Goal: Task Accomplishment & Management: Complete application form

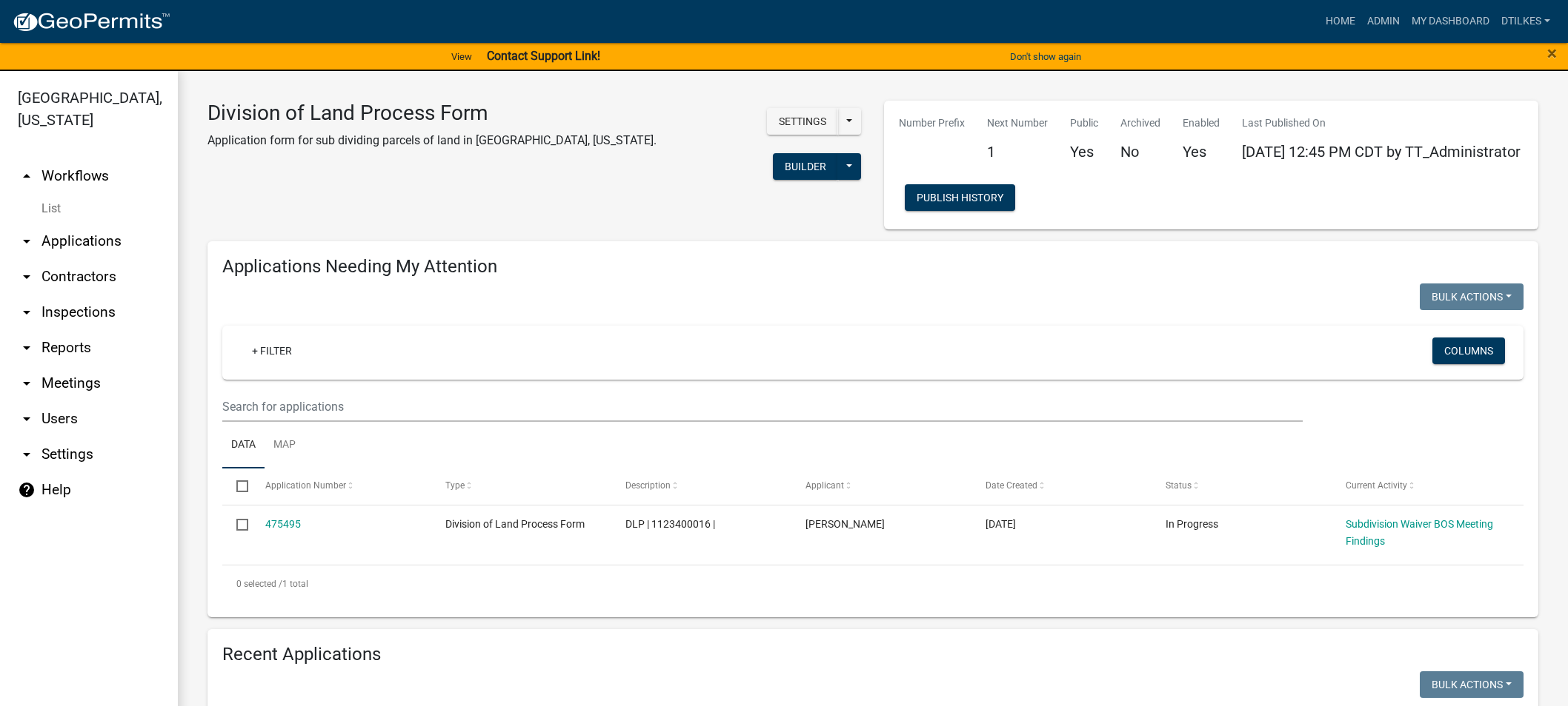
select select "2: 50"
click at [1379, 24] on link "Admin" at bounding box center [1383, 21] width 45 height 28
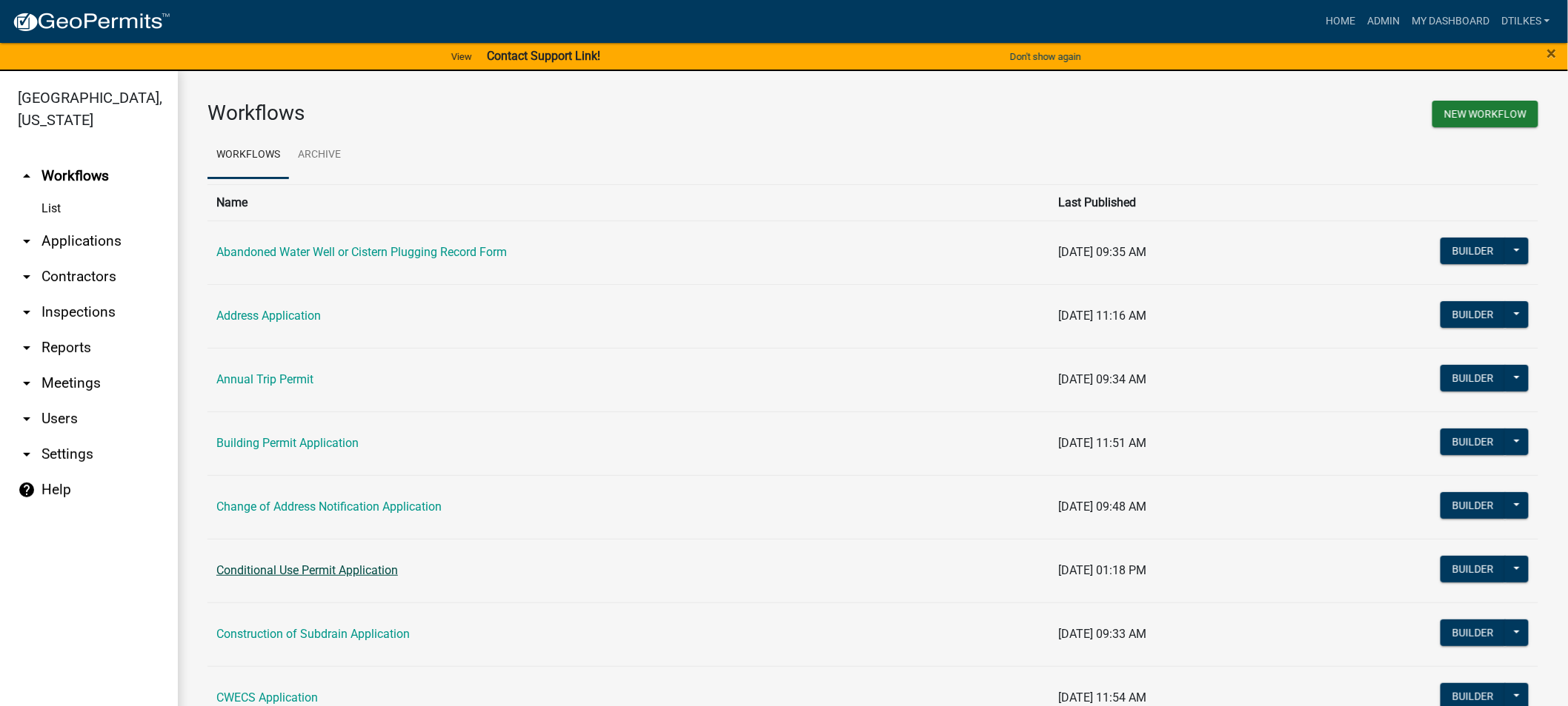
click at [342, 574] on link "Conditional Use Permit Application" at bounding box center [307, 570] width 182 height 14
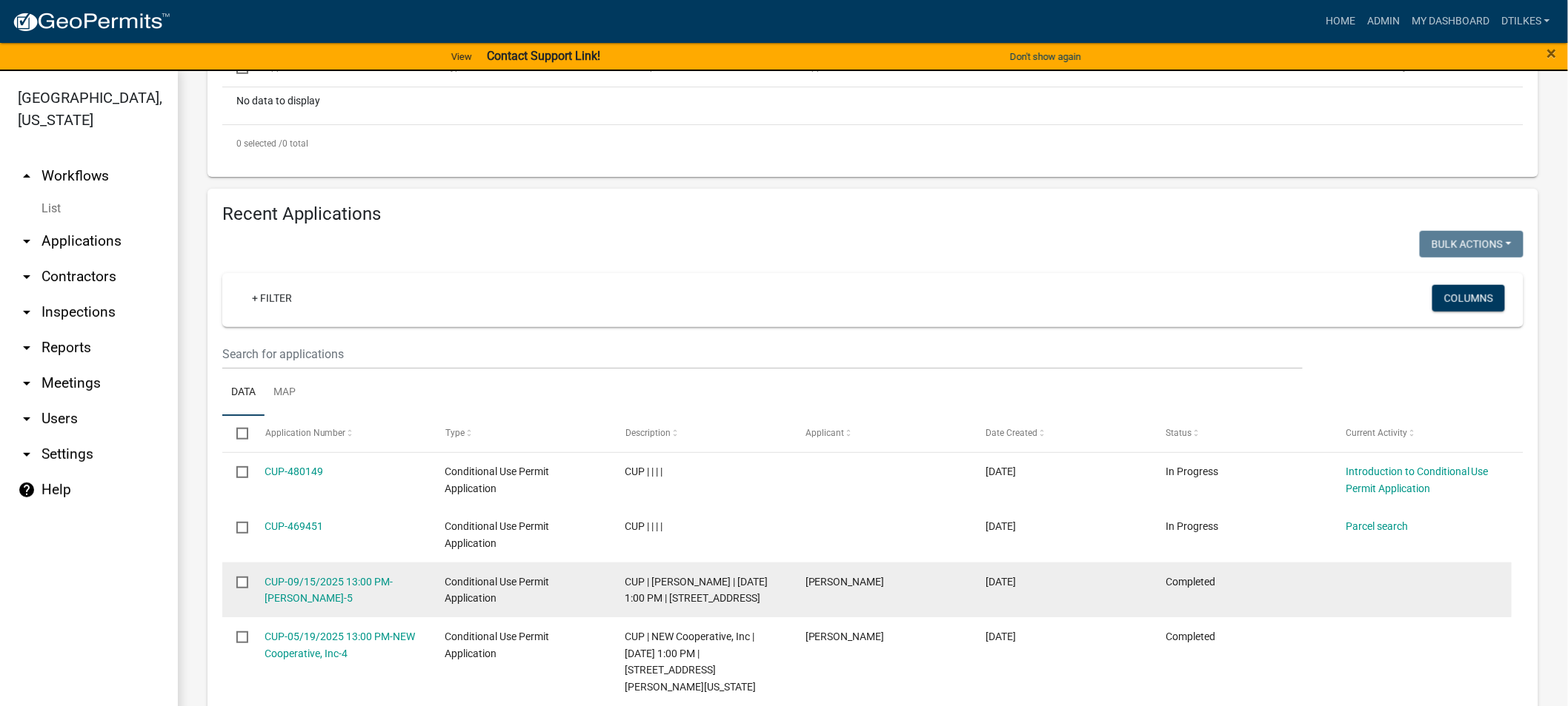
scroll to position [494, 0]
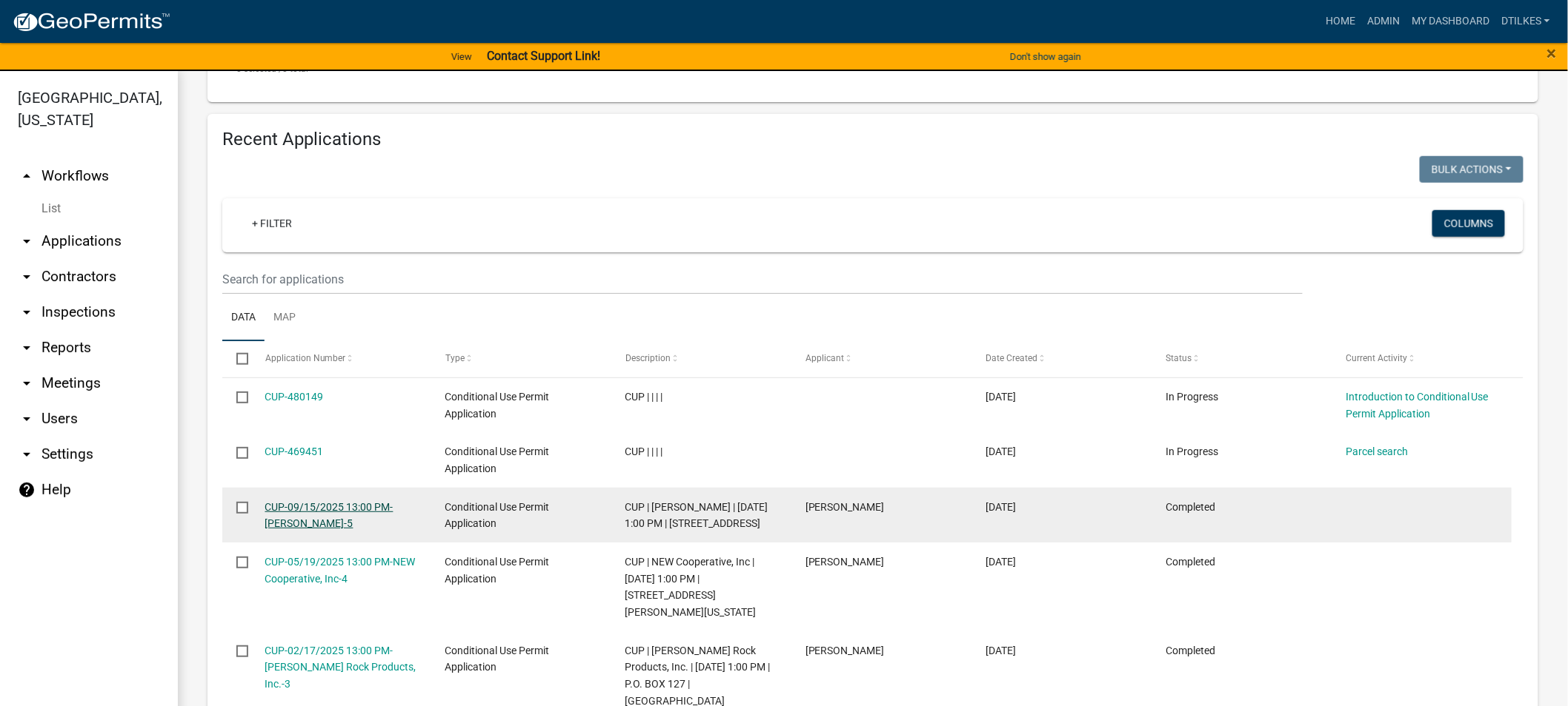
click at [287, 504] on link "CUP-09/15/2025 13:00 PM-[PERSON_NAME]-5" at bounding box center [329, 515] width 128 height 29
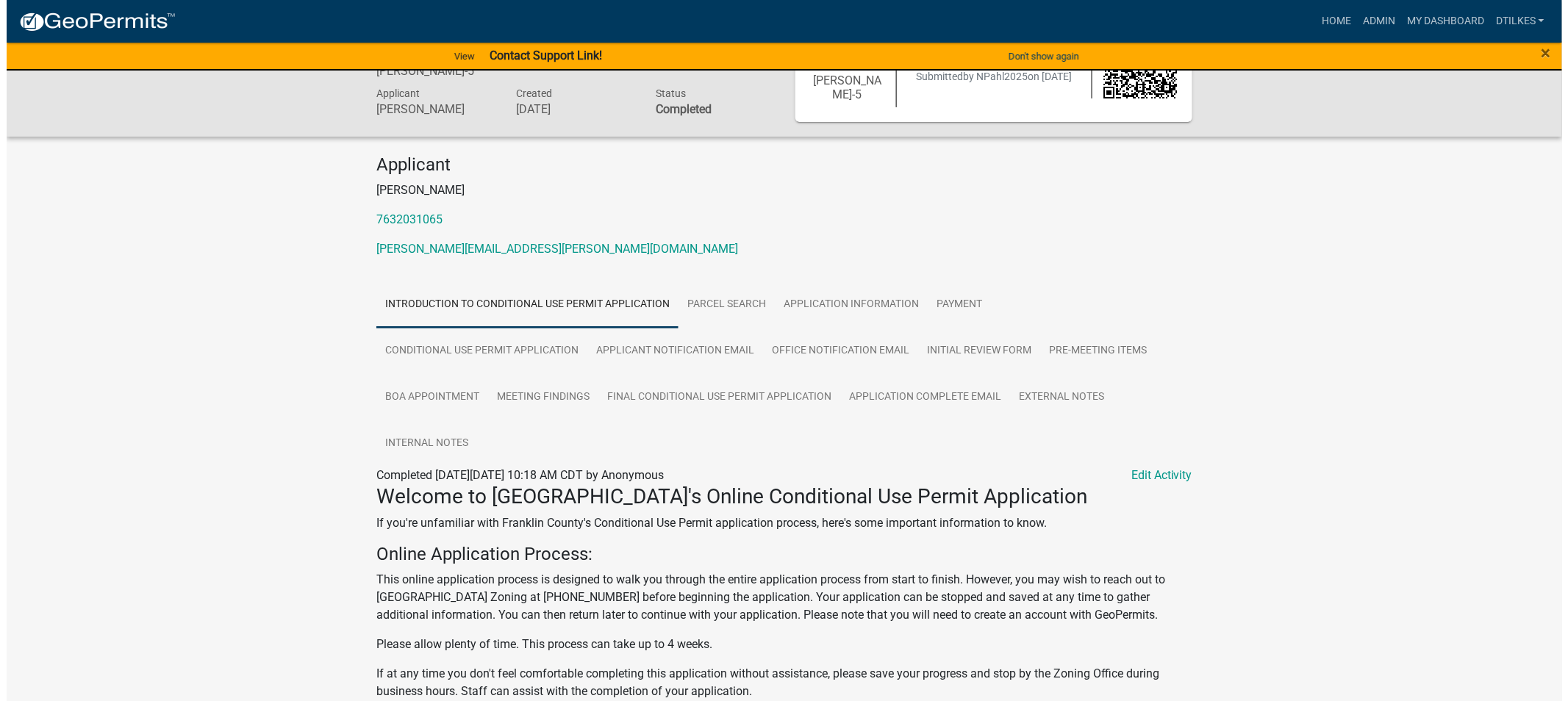
scroll to position [82, 0]
click at [1143, 478] on link "Edit Activity" at bounding box center [1155, 478] width 61 height 18
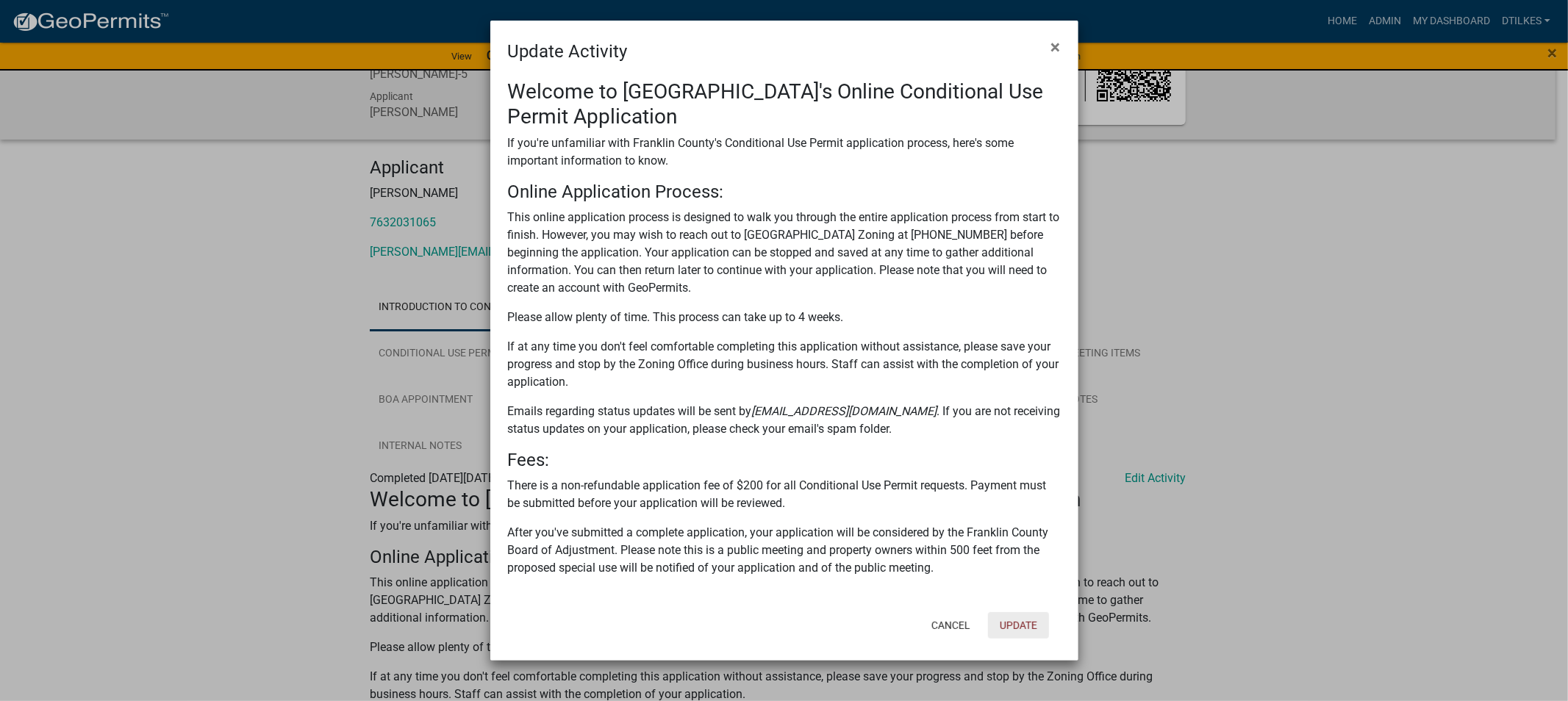
click at [1012, 623] on button "Update" at bounding box center [1018, 625] width 61 height 27
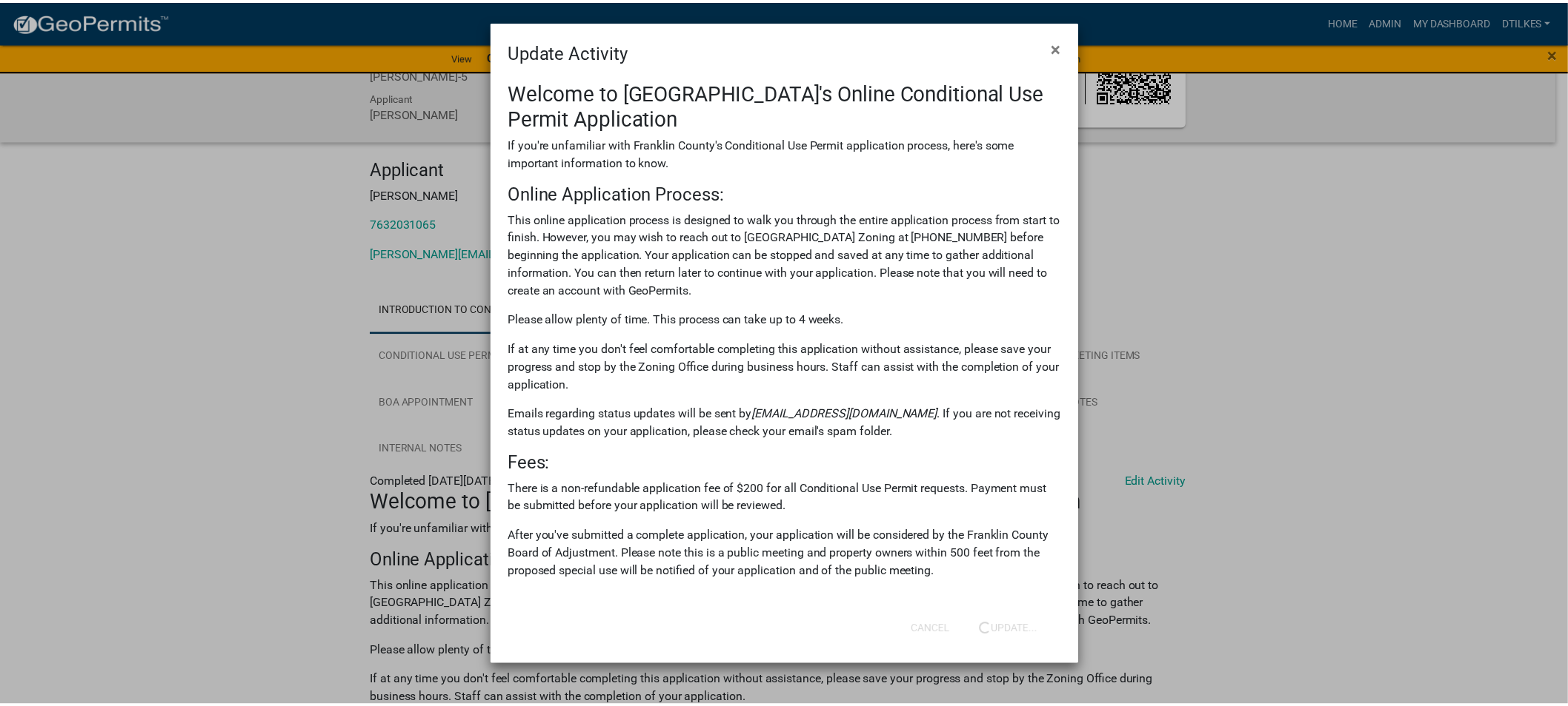
scroll to position [0, 0]
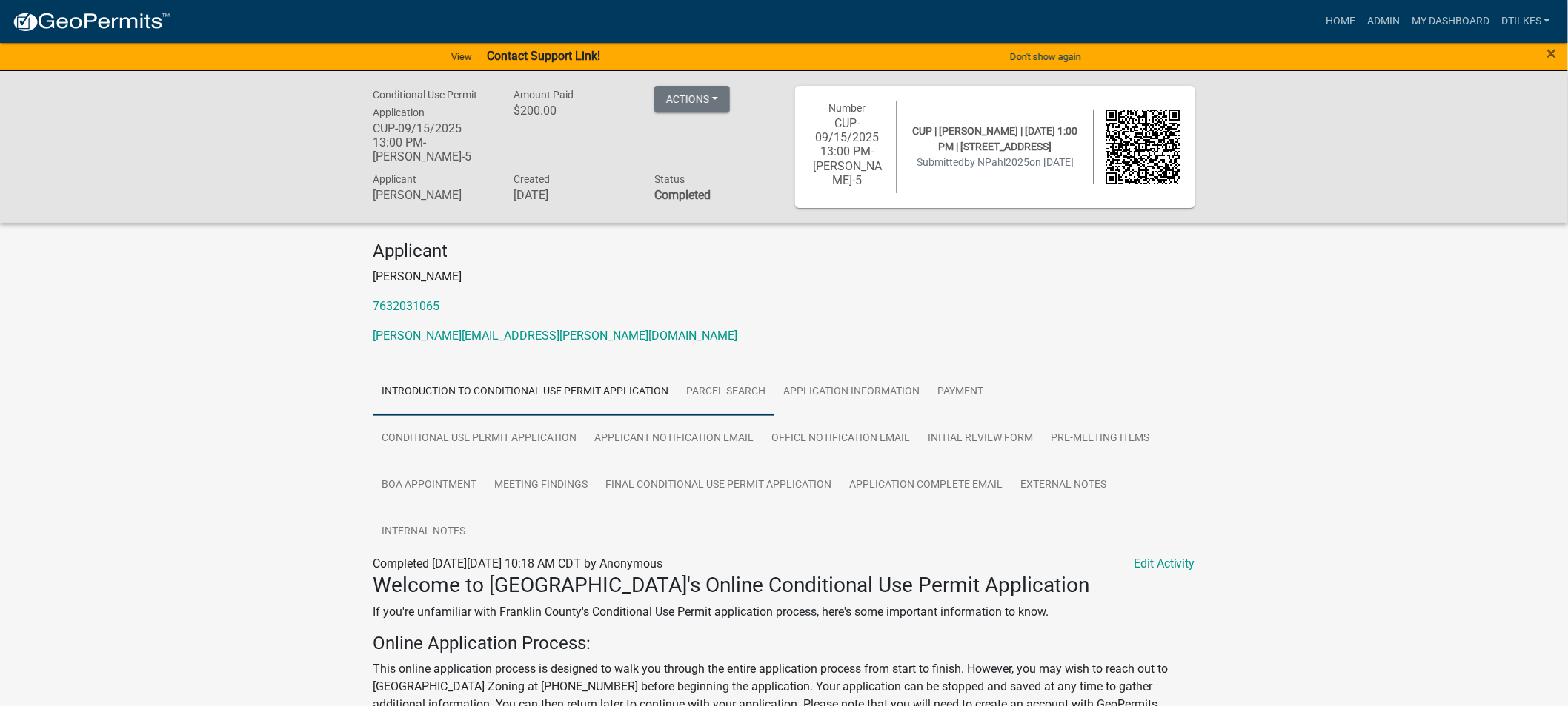
click at [727, 394] on link "Parcel search" at bounding box center [726, 392] width 97 height 48
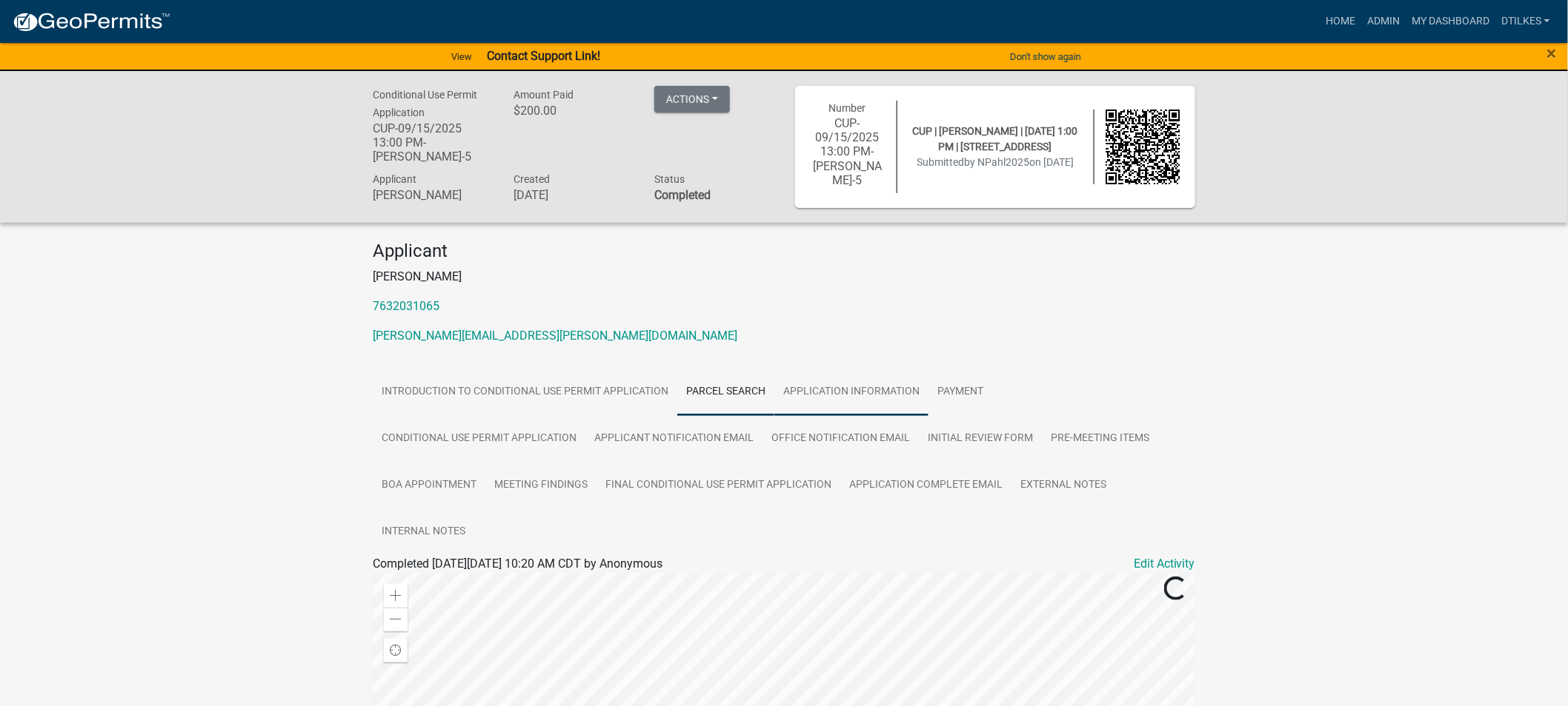
click at [835, 394] on link "Application Information" at bounding box center [851, 392] width 154 height 48
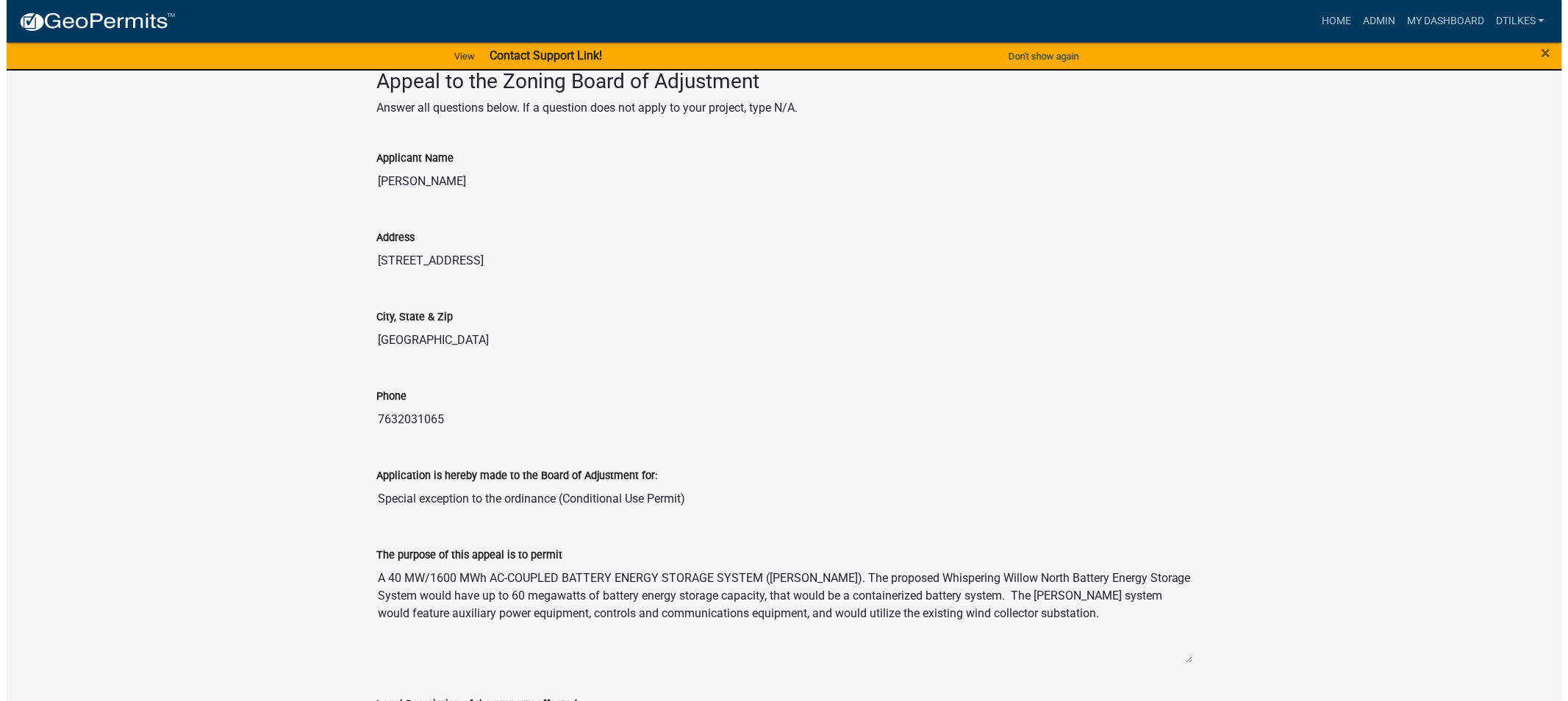
scroll to position [245, 0]
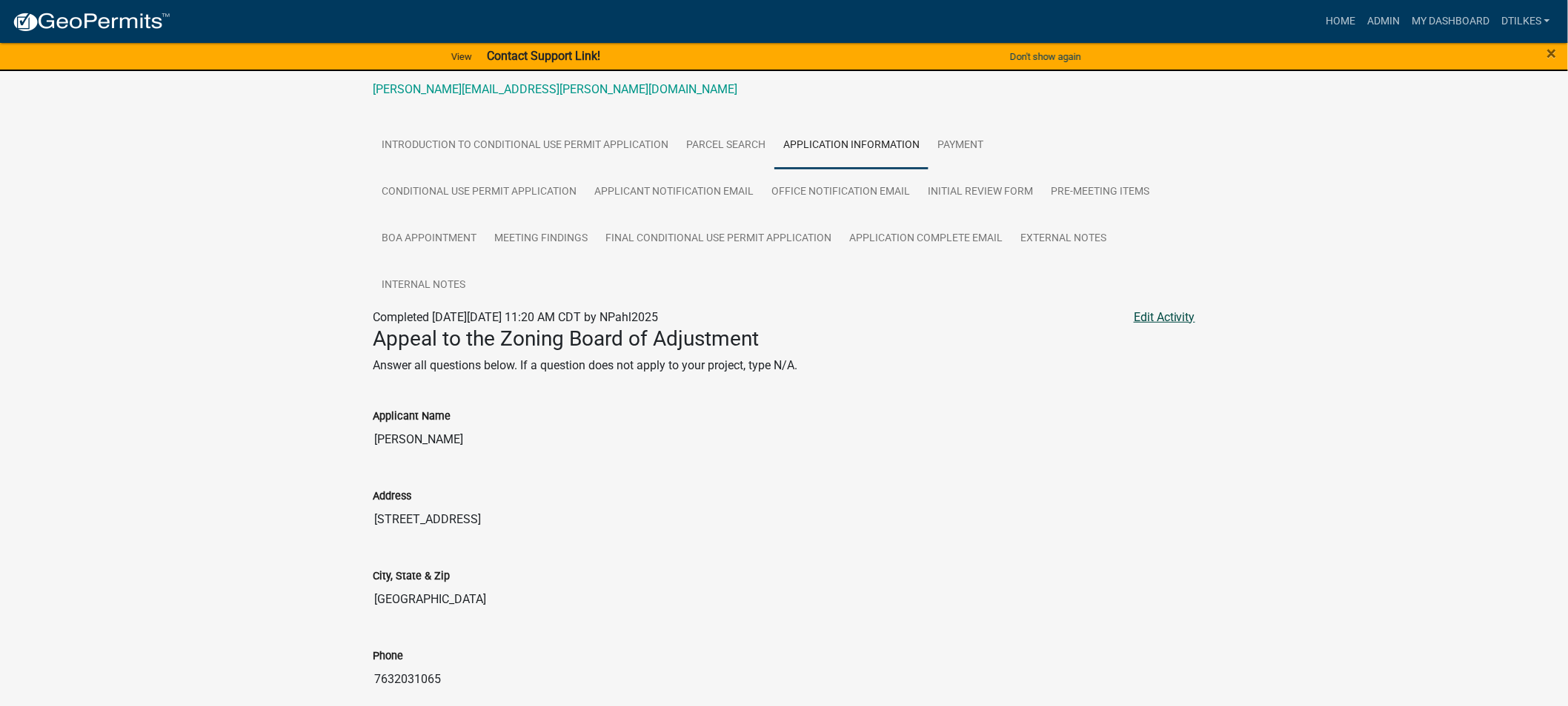
click at [1164, 313] on link "Edit Activity" at bounding box center [1165, 318] width 62 height 18
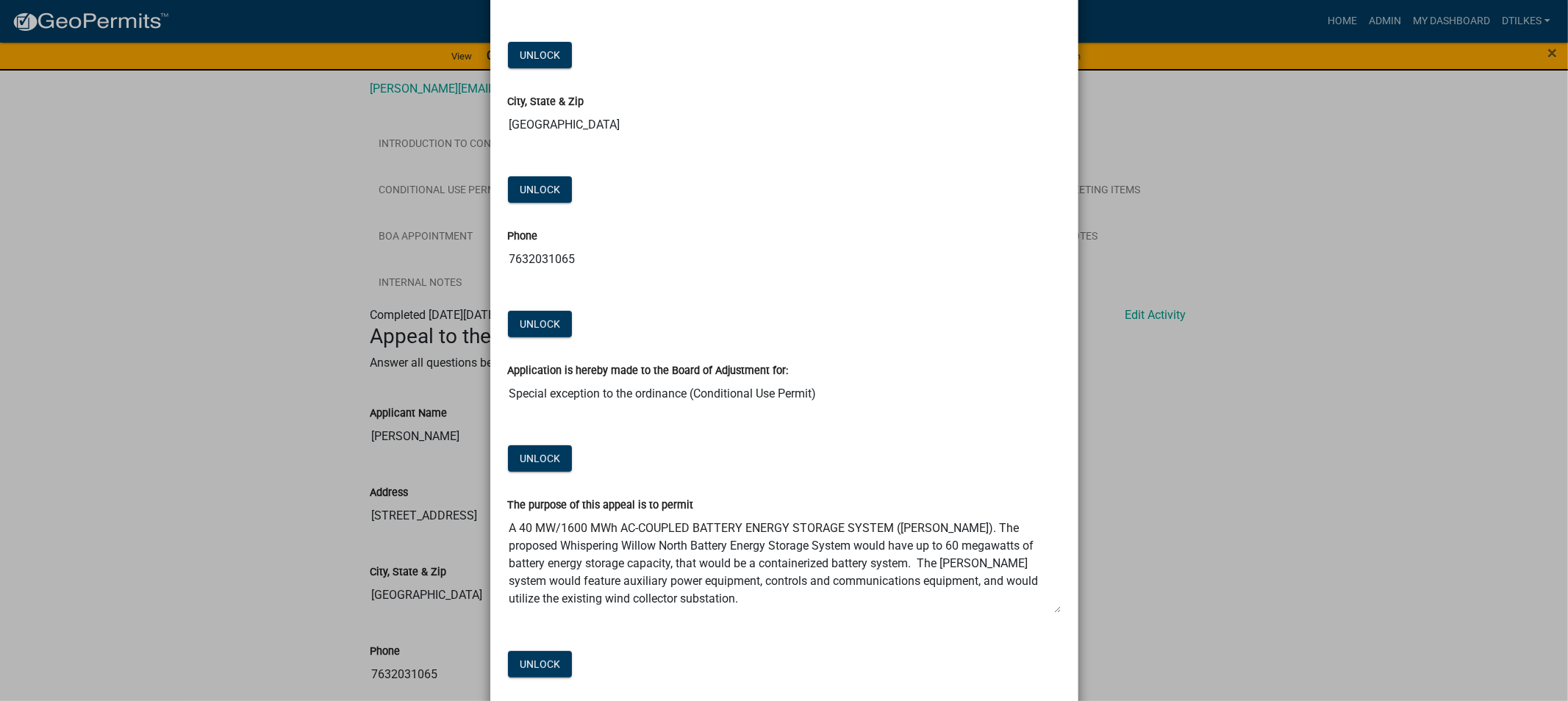
scroll to position [490, 0]
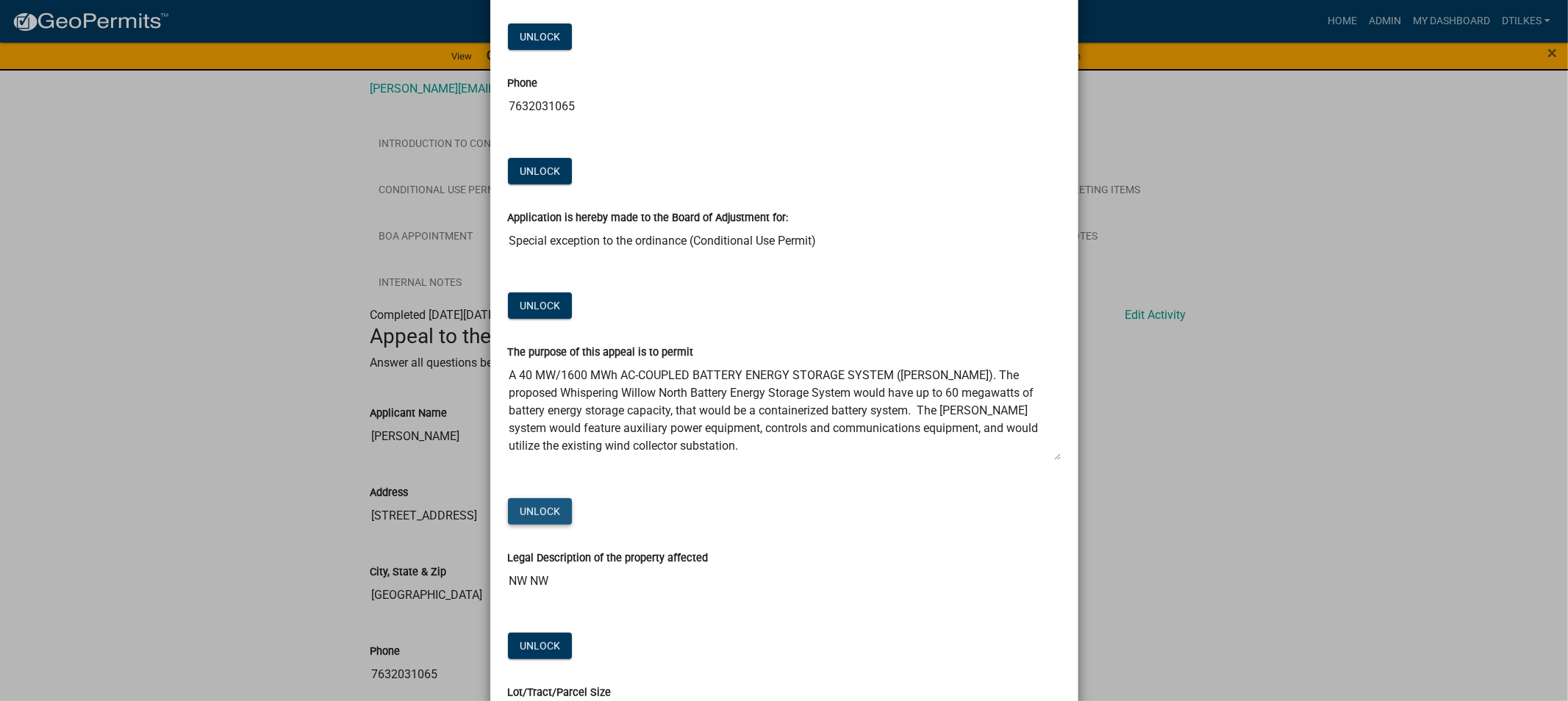
click at [522, 505] on button "Unlock" at bounding box center [539, 512] width 64 height 27
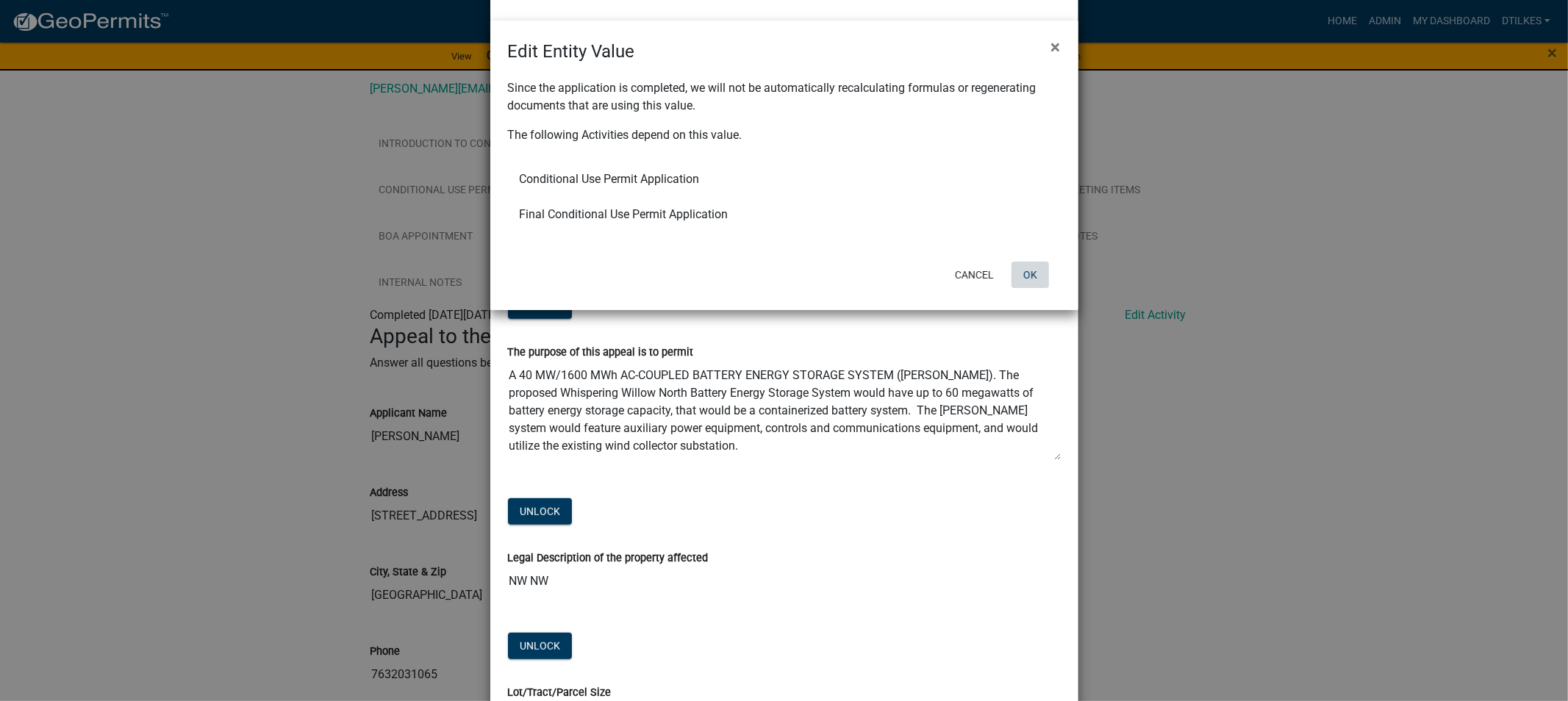
click at [1032, 276] on button "OK" at bounding box center [1030, 274] width 37 height 27
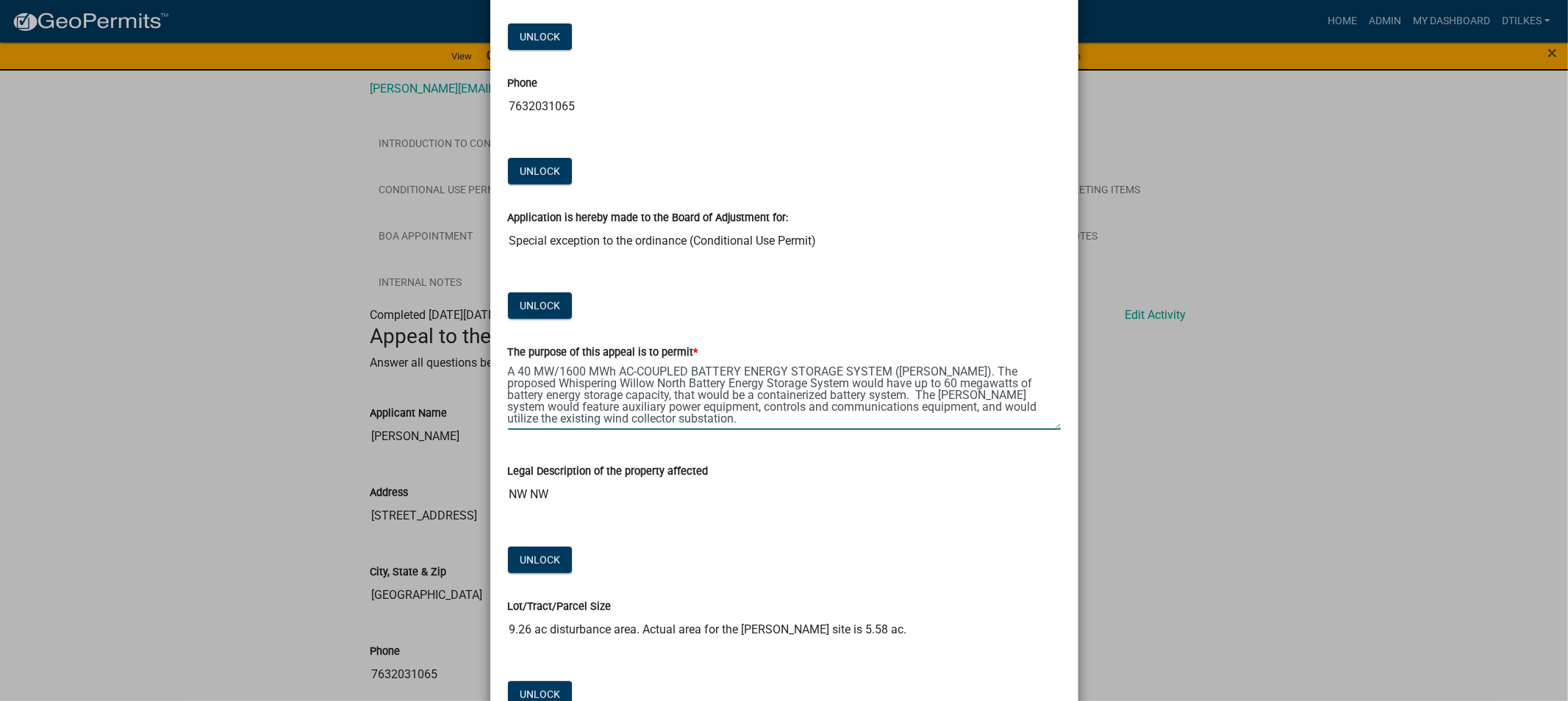
click at [518, 371] on textarea "A 40 MW/1600 MWh AC-COUPLED BATTERY ENERGY STORAGE SYSTEM ([PERSON_NAME]). The …" at bounding box center [784, 395] width 553 height 69
click at [520, 369] on textarea "A 40 MW/1600 MWh AC-COUPLED BATTERY ENERGY STORAGE SYSTEM ([PERSON_NAME]). The …" at bounding box center [784, 395] width 553 height 69
click at [521, 369] on textarea "A 40 MW/1600 MWh AC-COUPLED BATTERY ENERGY STORAGE SYSTEM ([PERSON_NAME]). The …" at bounding box center [784, 395] width 553 height 69
click at [525, 378] on textarea "A 40 MW/1600 MWh AC-COUPLED BATTERY ENERGY STORAGE SYSTEM ([PERSON_NAME]). The …" at bounding box center [784, 395] width 553 height 69
click at [579, 370] on textarea "A 75 MW/1600 MWh AC-COUPLED BATTERY ENERGY STORAGE SYSTEM ([PERSON_NAME]). The …" at bounding box center [784, 395] width 553 height 69
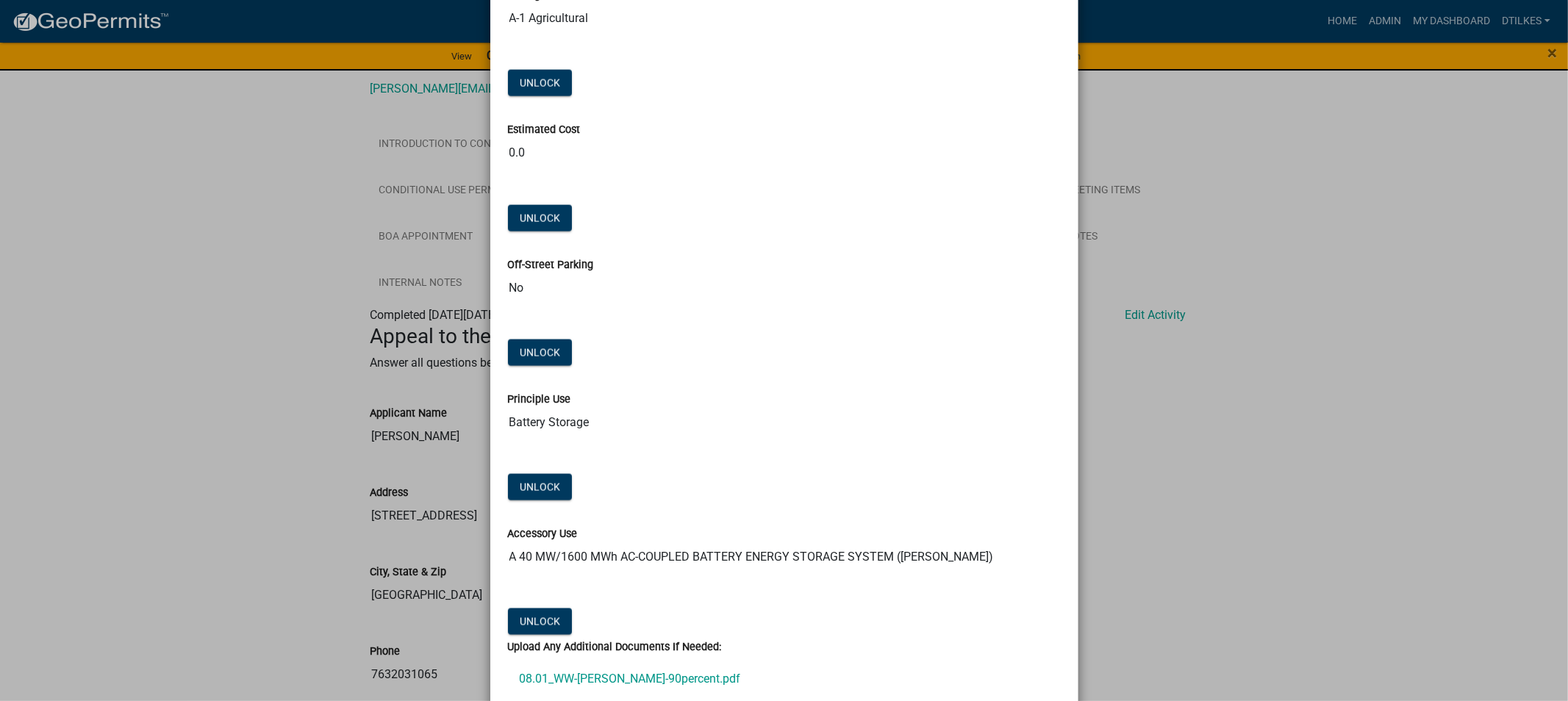
scroll to position [1796, 0]
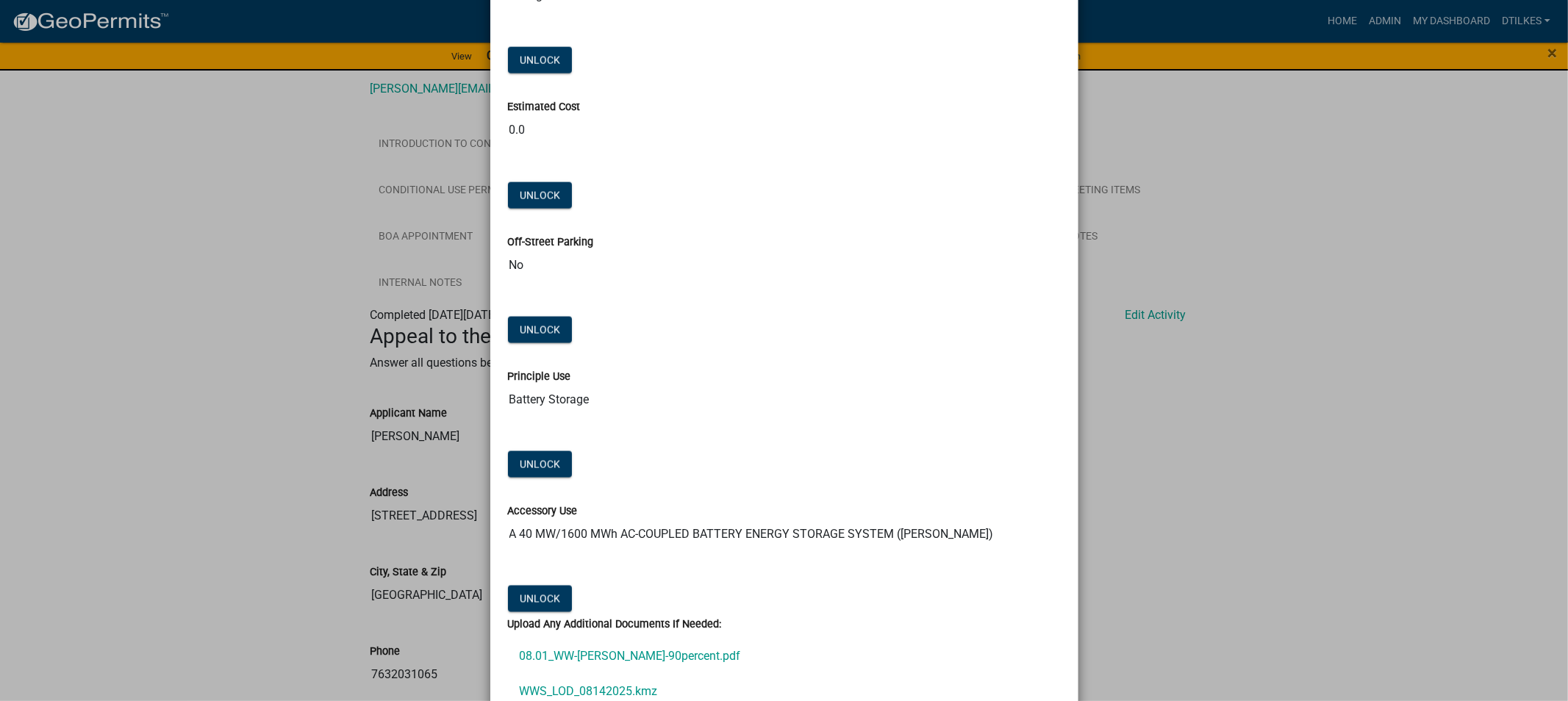
type textarea "A 75 MW/300 MWh AC-COUPLED BATTERY ENERGY STORAGE SYSTEM ([PERSON_NAME]). The p…"
click at [526, 533] on input "A 40 MW/1600 MWh AC-COUPLED BATTERY ENERGY STORAGE SYSTEM ([PERSON_NAME])" at bounding box center [784, 534] width 553 height 30
click at [522, 599] on button "Unlock" at bounding box center [539, 598] width 64 height 27
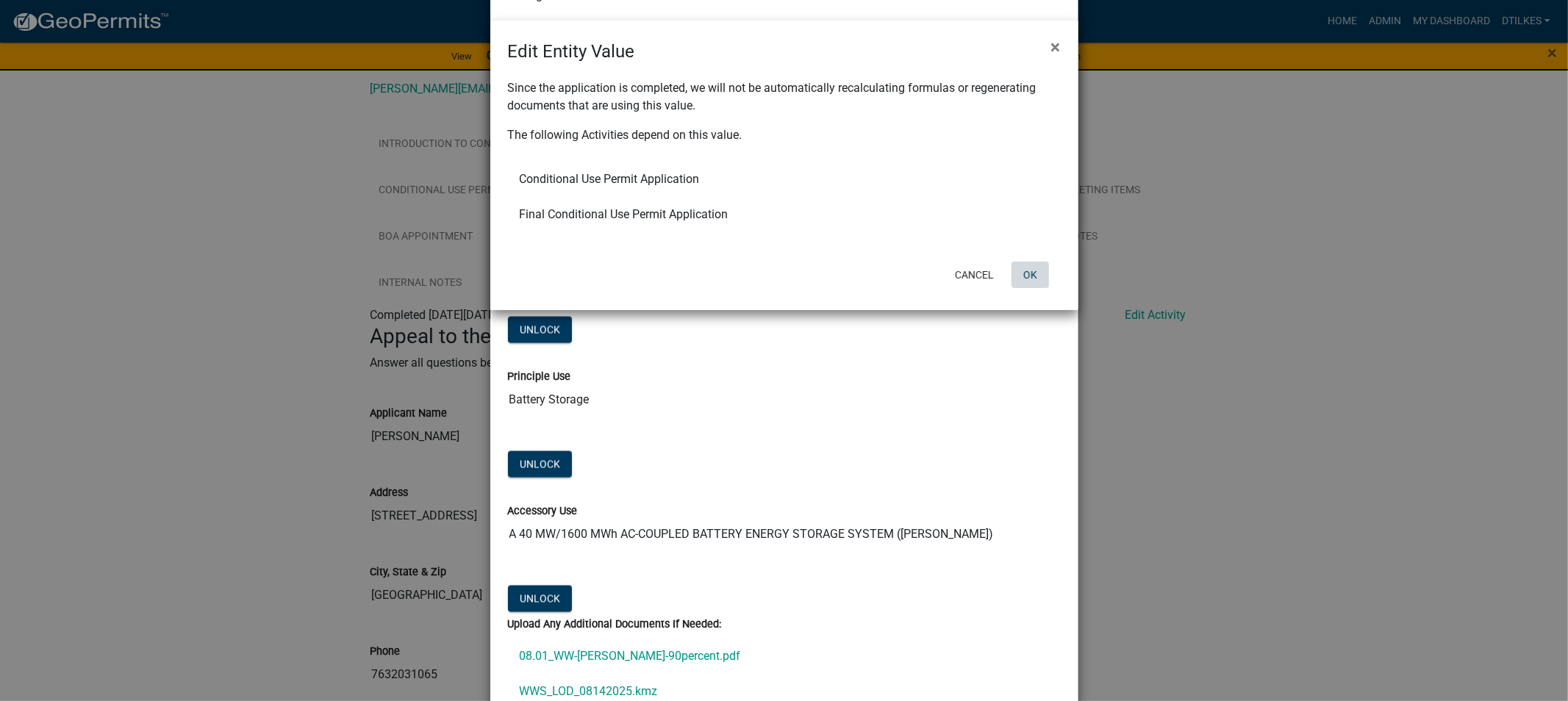
click at [1024, 272] on button "OK" at bounding box center [1030, 274] width 37 height 27
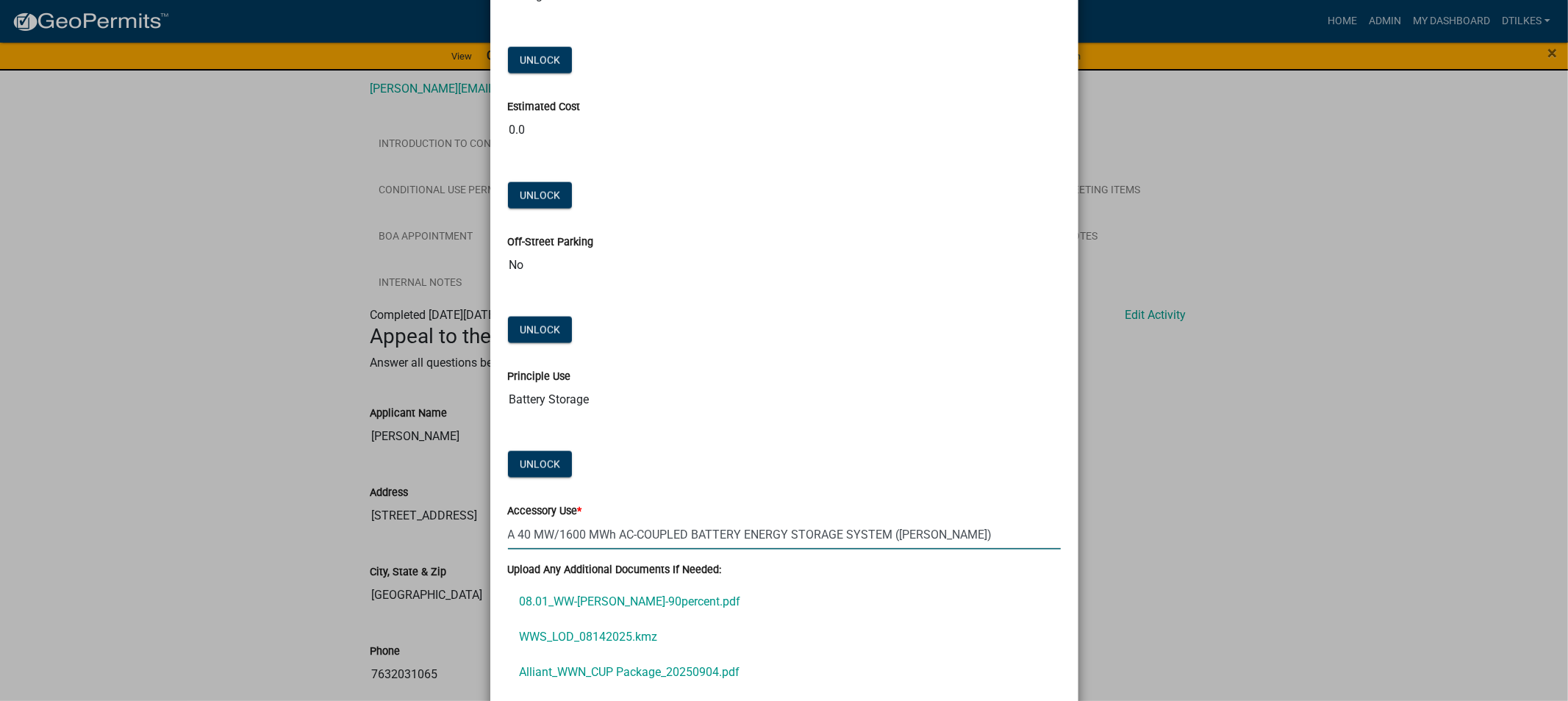
click at [521, 531] on input "A 40 MW/1600 MWh AC-COUPLED BATTERY ENERGY STORAGE SYSTEM ([PERSON_NAME])" at bounding box center [784, 534] width 553 height 31
click at [524, 531] on input "A 40 MW/1600 MWh AC-COUPLED BATTERY ENERGY STORAGE SYSTEM ([PERSON_NAME])" at bounding box center [784, 534] width 553 height 31
click at [578, 536] on input "A 75 MW/1600 MWh AC-COUPLED BATTERY ENERGY STORAGE SYSTEM ([PERSON_NAME])" at bounding box center [784, 534] width 553 height 31
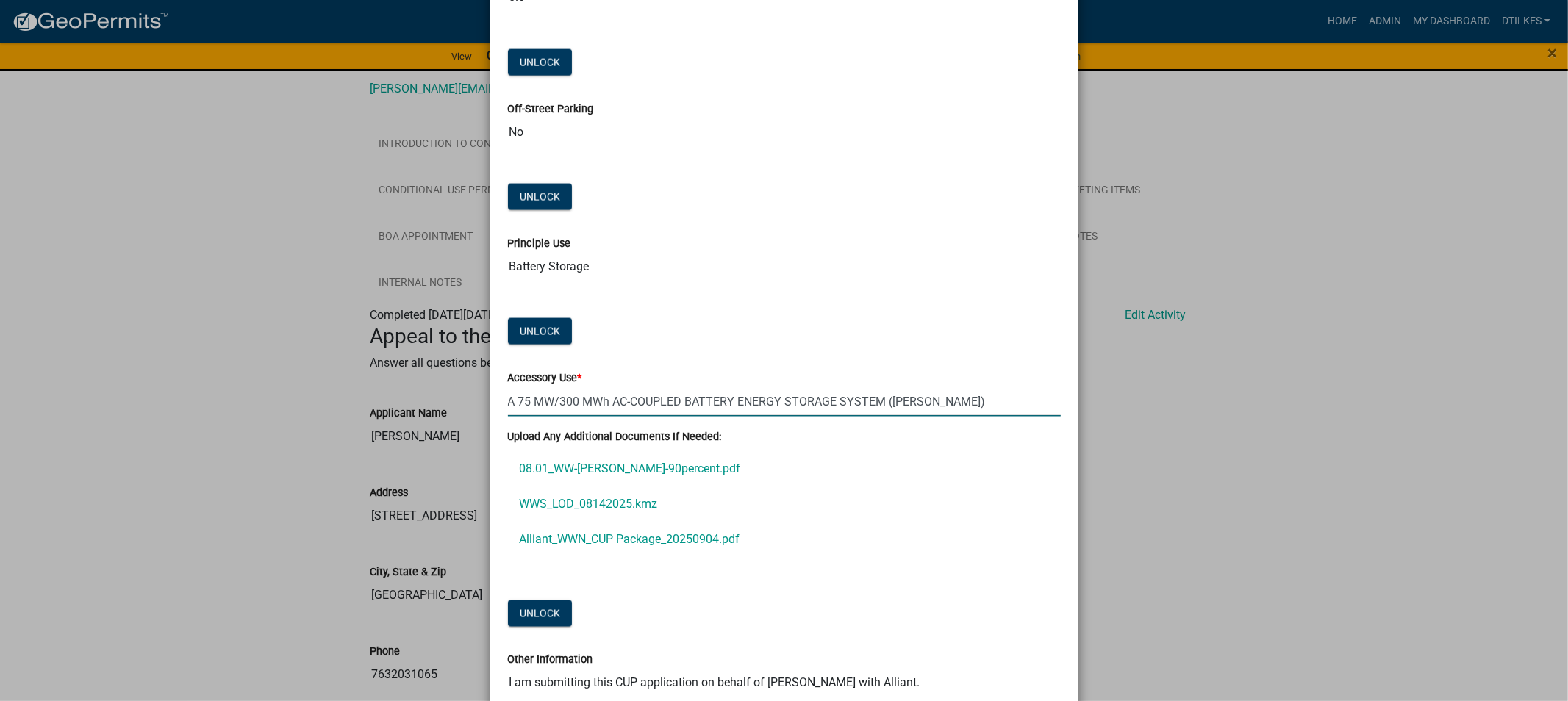
scroll to position [1960, 0]
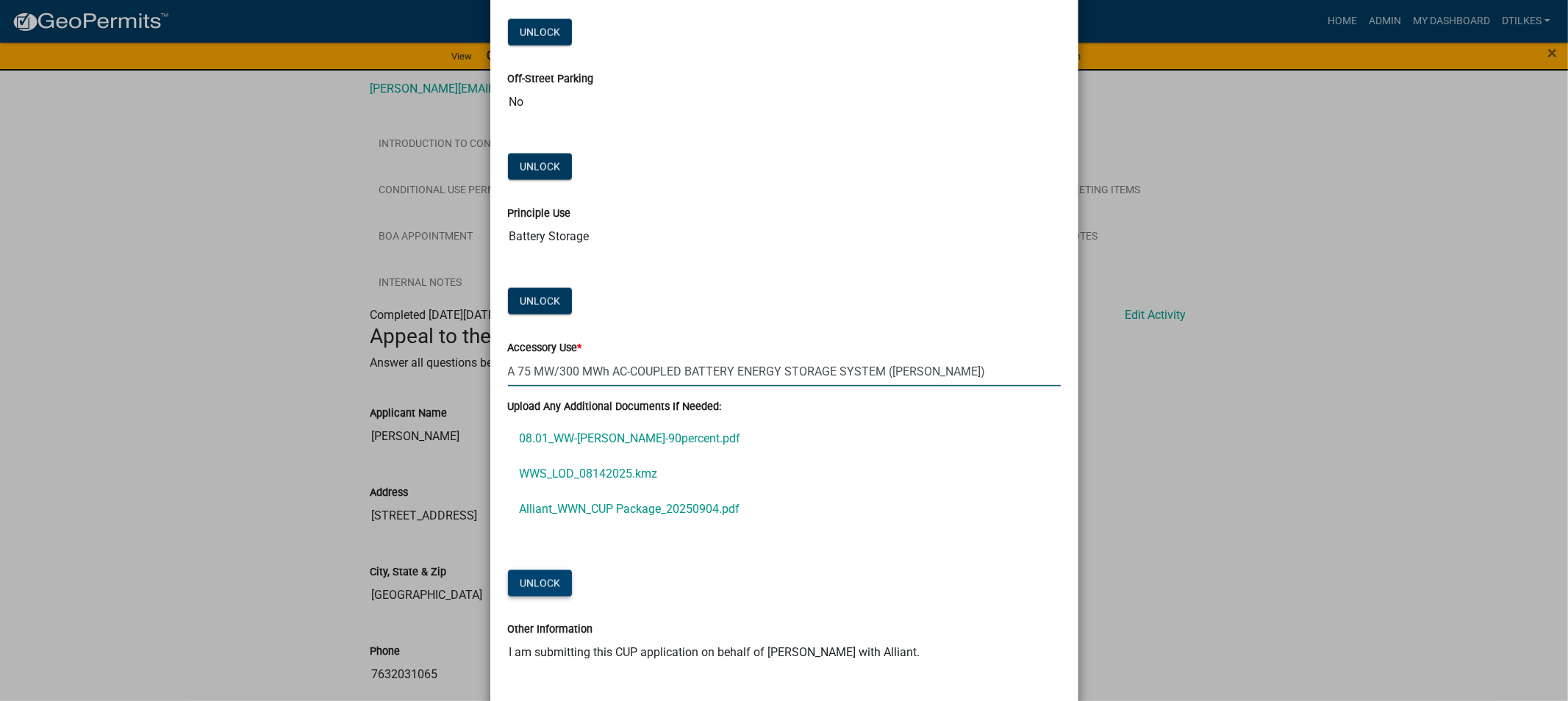
type input "A 75 MW/300 MWh AC-COUPLED BATTERY ENERGY STORAGE SYSTEM ([PERSON_NAME])"
click at [527, 585] on button "Unlock" at bounding box center [539, 584] width 64 height 27
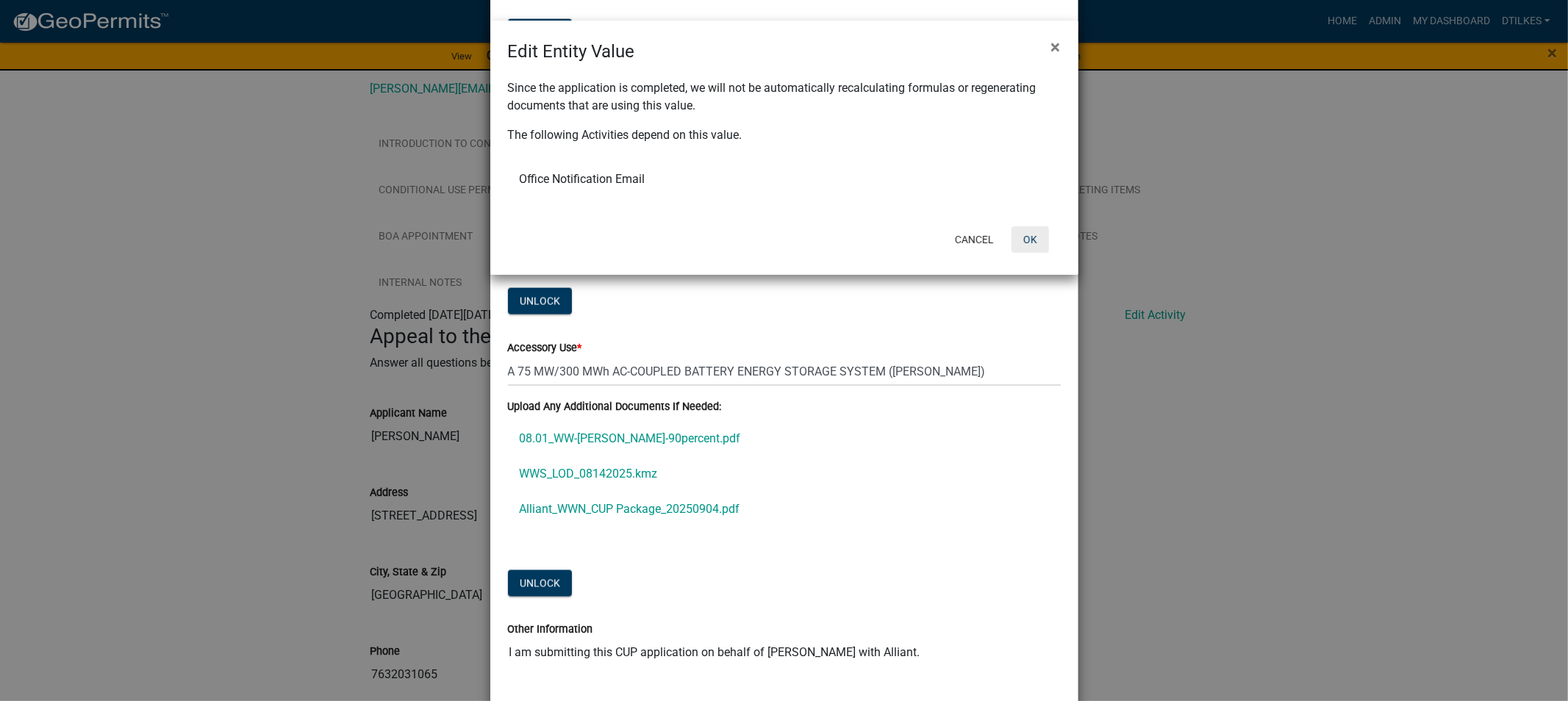
click at [1034, 242] on button "OK" at bounding box center [1030, 240] width 37 height 27
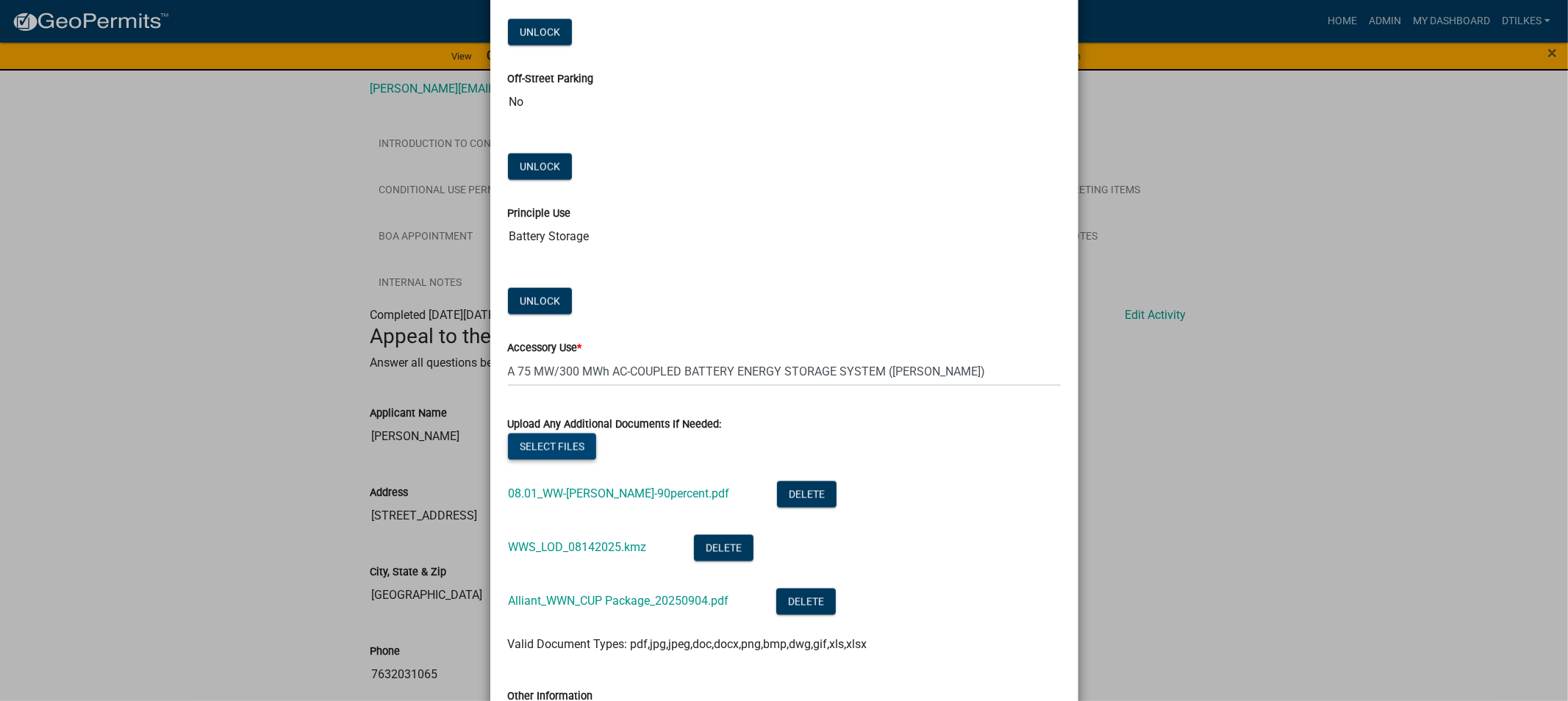
click at [551, 444] on button "Select files" at bounding box center [551, 447] width 88 height 27
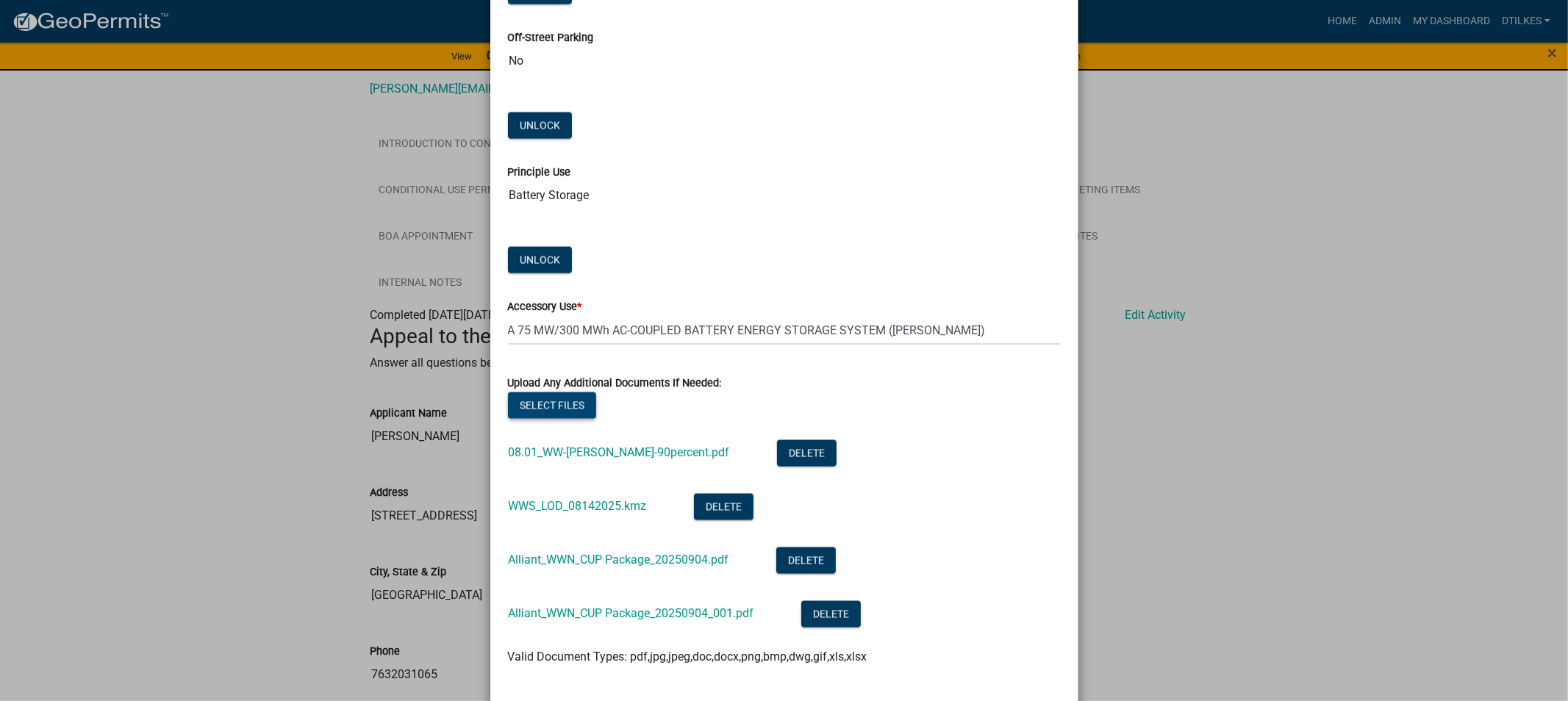
scroll to position [2042, 0]
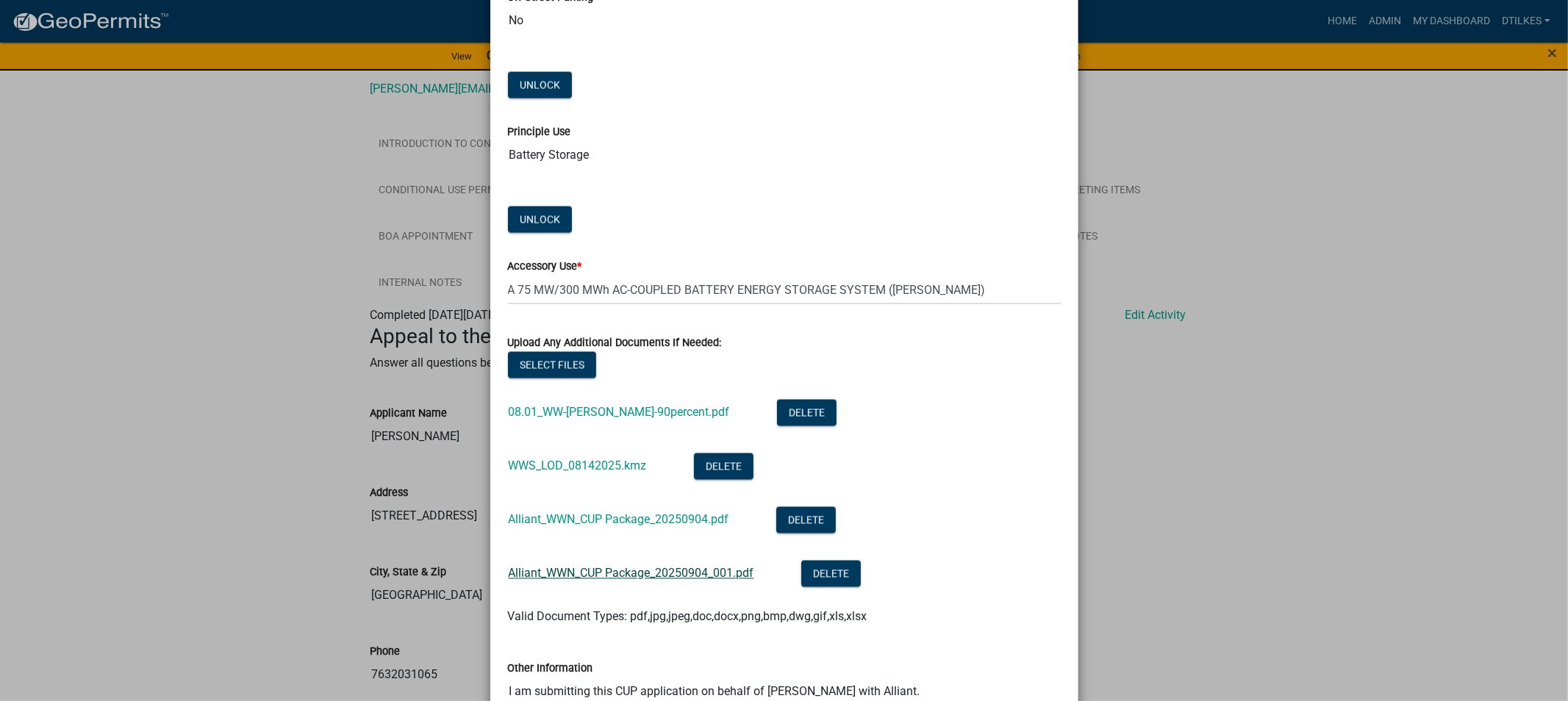
click at [692, 577] on link "Alliant_WWN_CUP Package_20250904_001.pdf" at bounding box center [631, 574] width 245 height 14
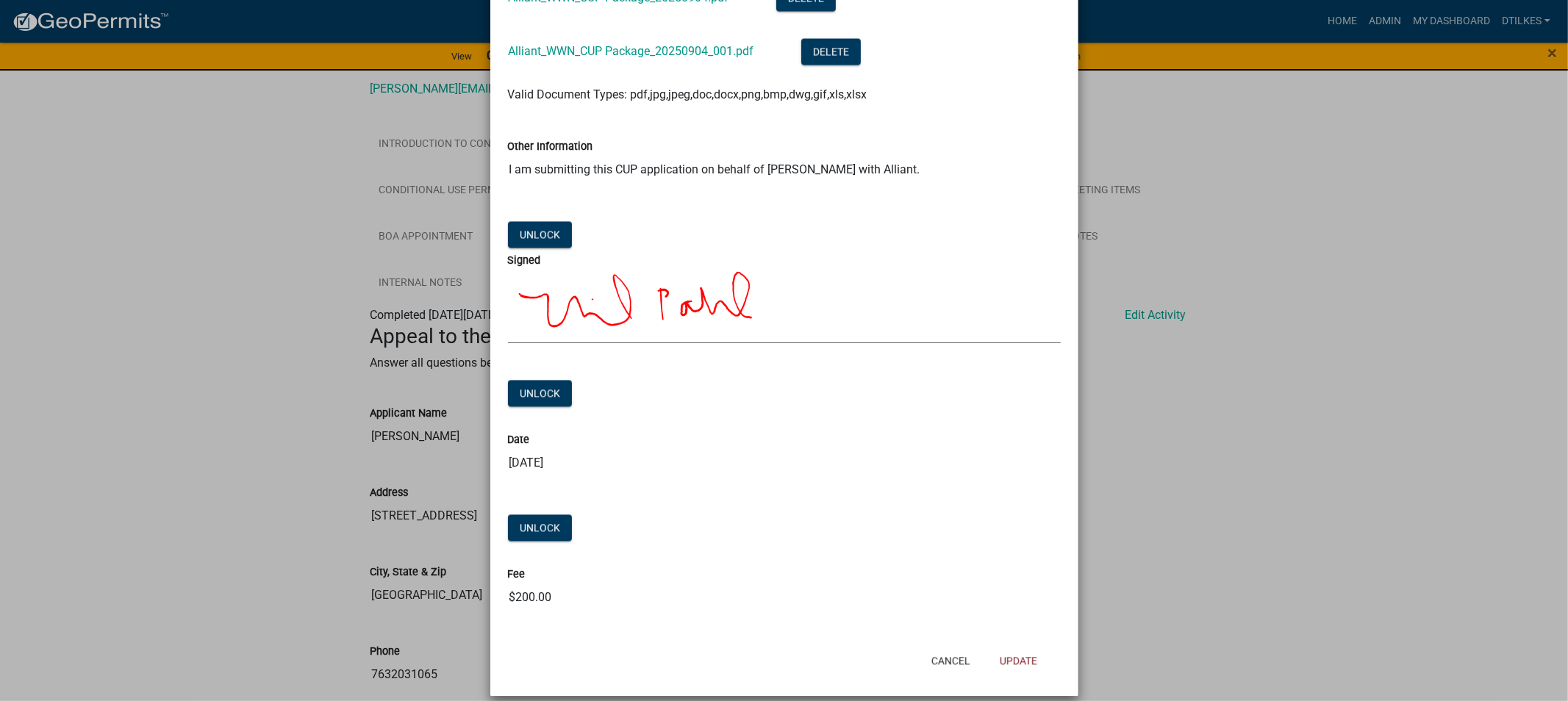
scroll to position [2582, 0]
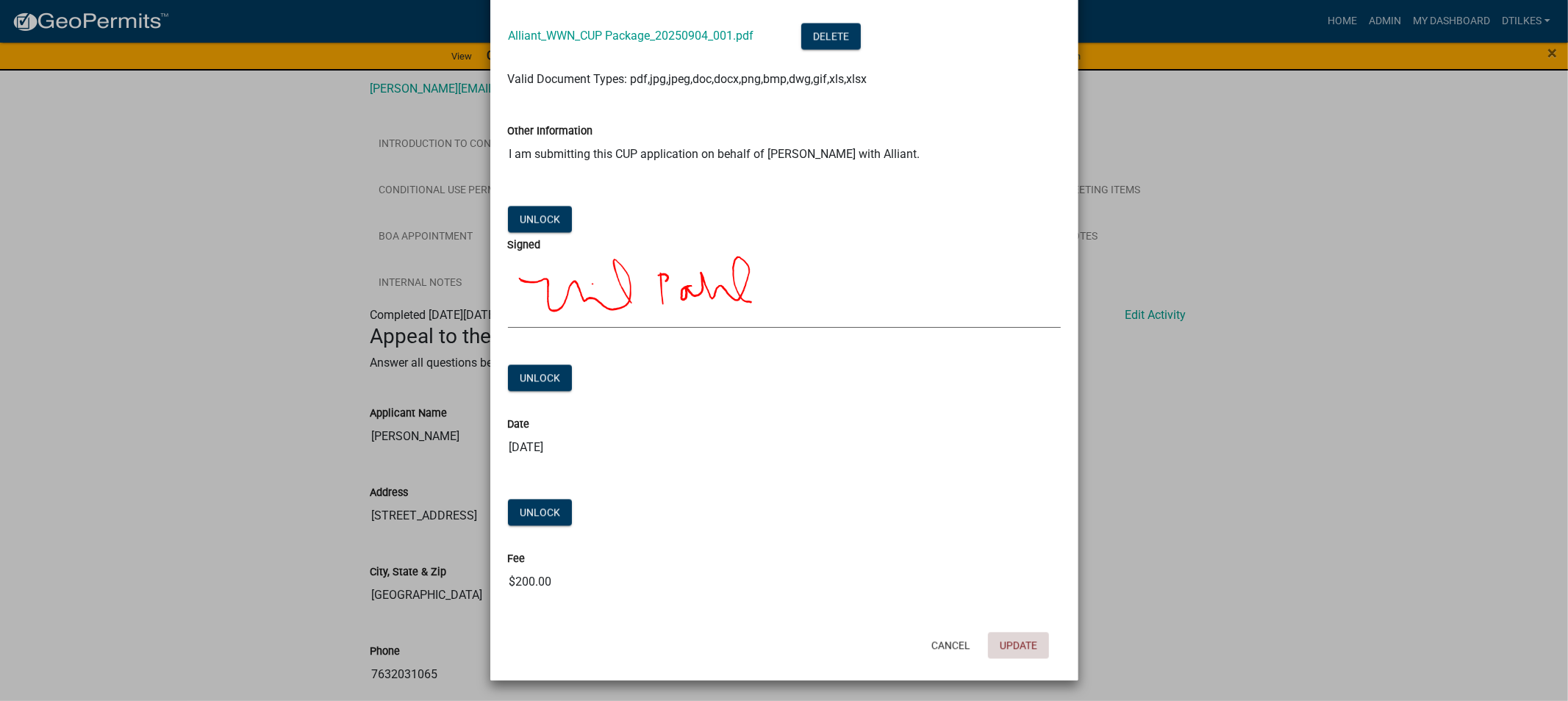
click at [1004, 643] on button "Update" at bounding box center [1018, 645] width 61 height 27
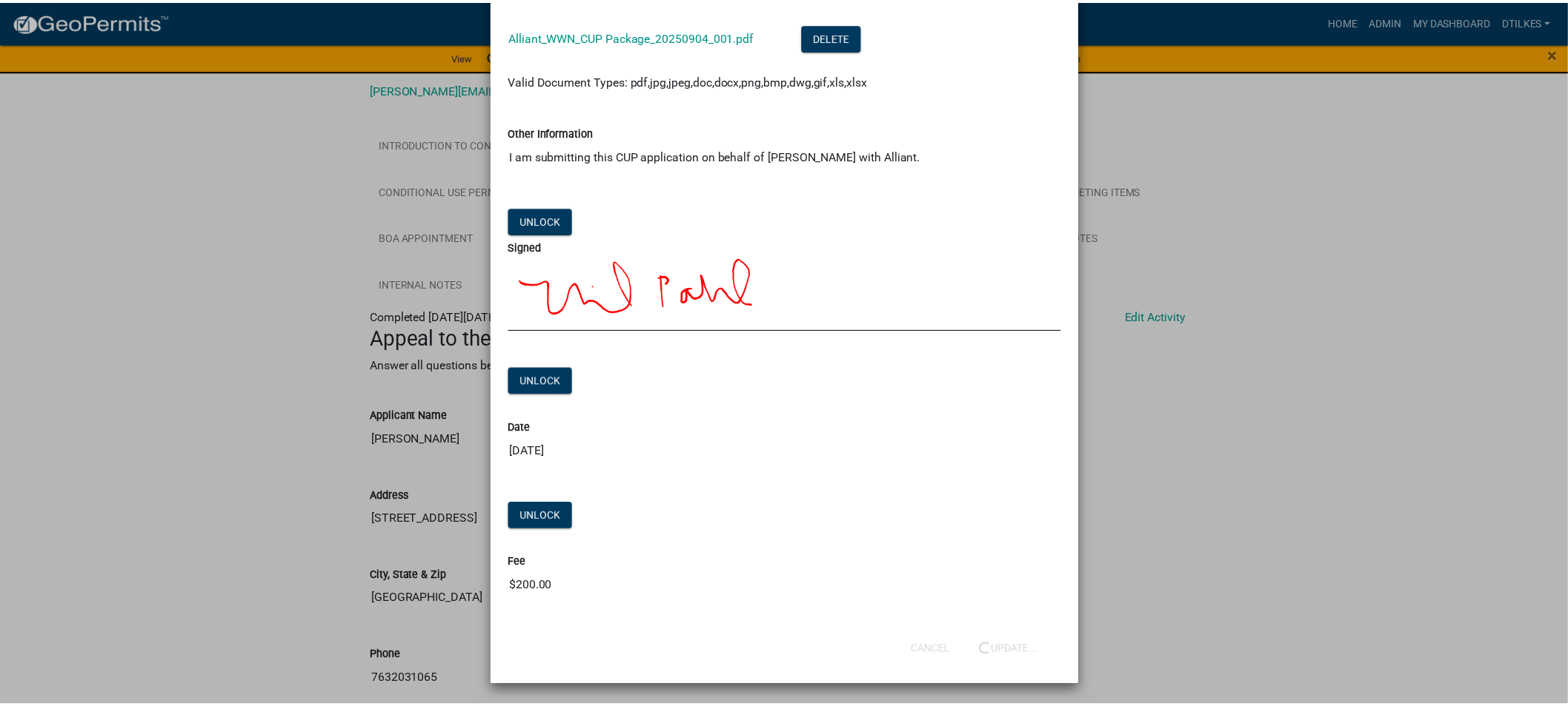
scroll to position [0, 0]
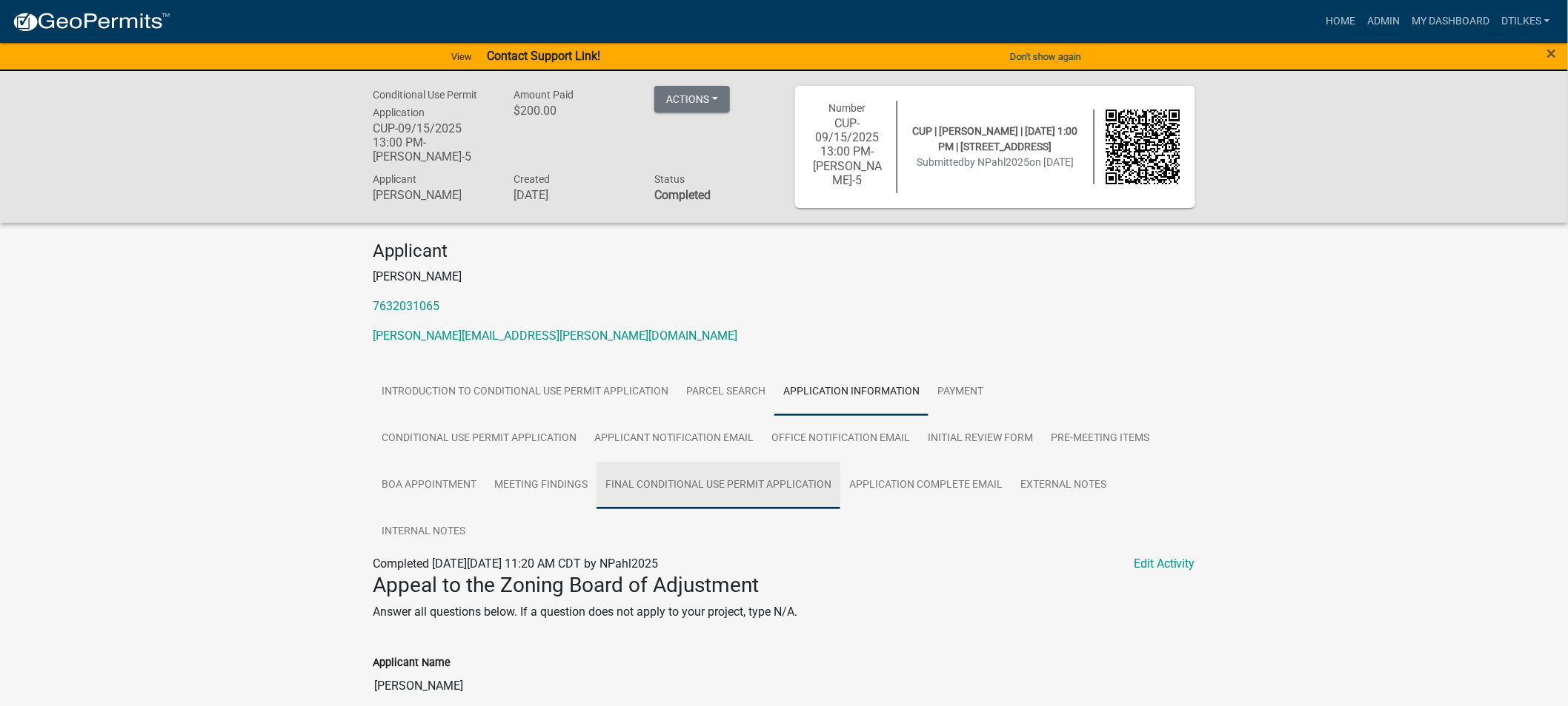
click at [722, 487] on link "Final Conditional Use Permit Application" at bounding box center [717, 486] width 243 height 48
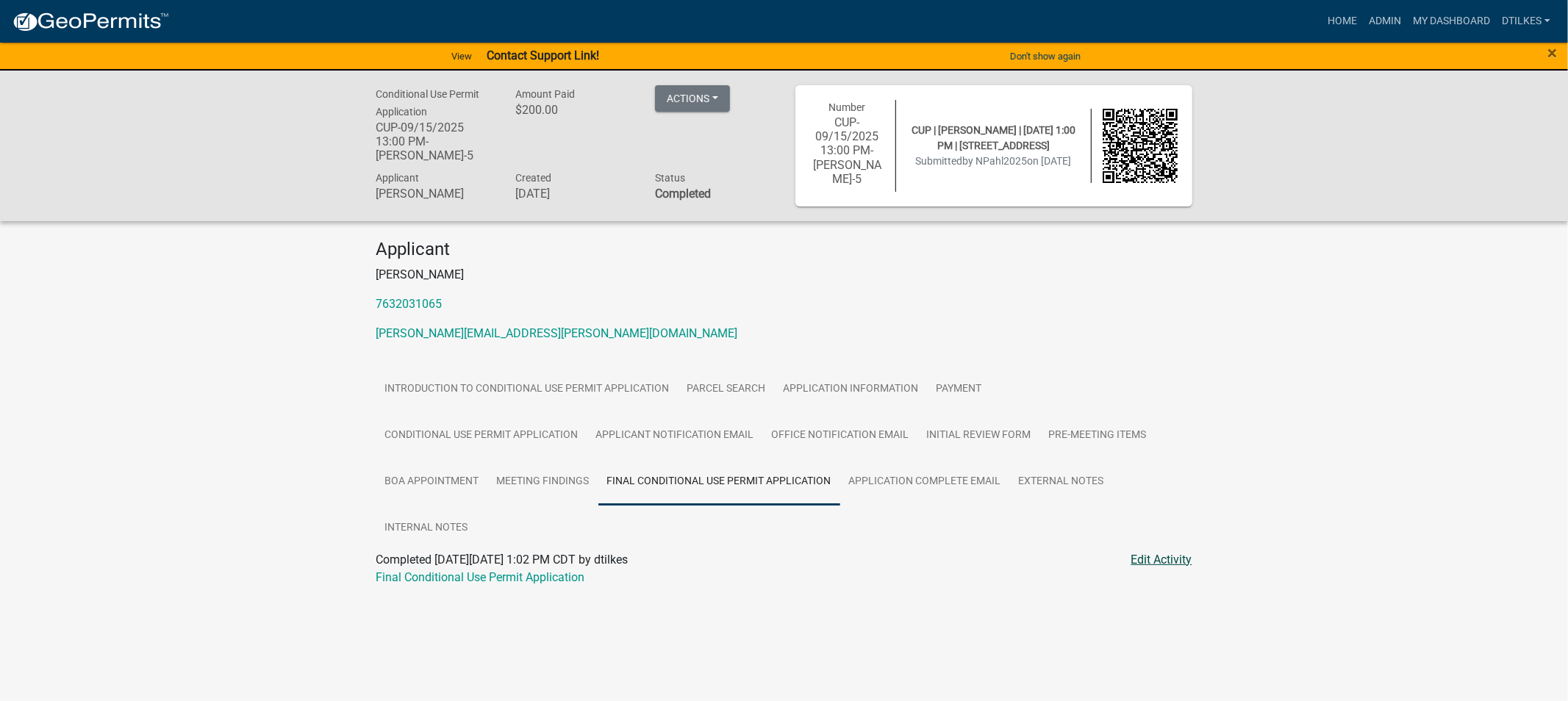
click at [1165, 560] on link "Edit Activity" at bounding box center [1162, 560] width 61 height 18
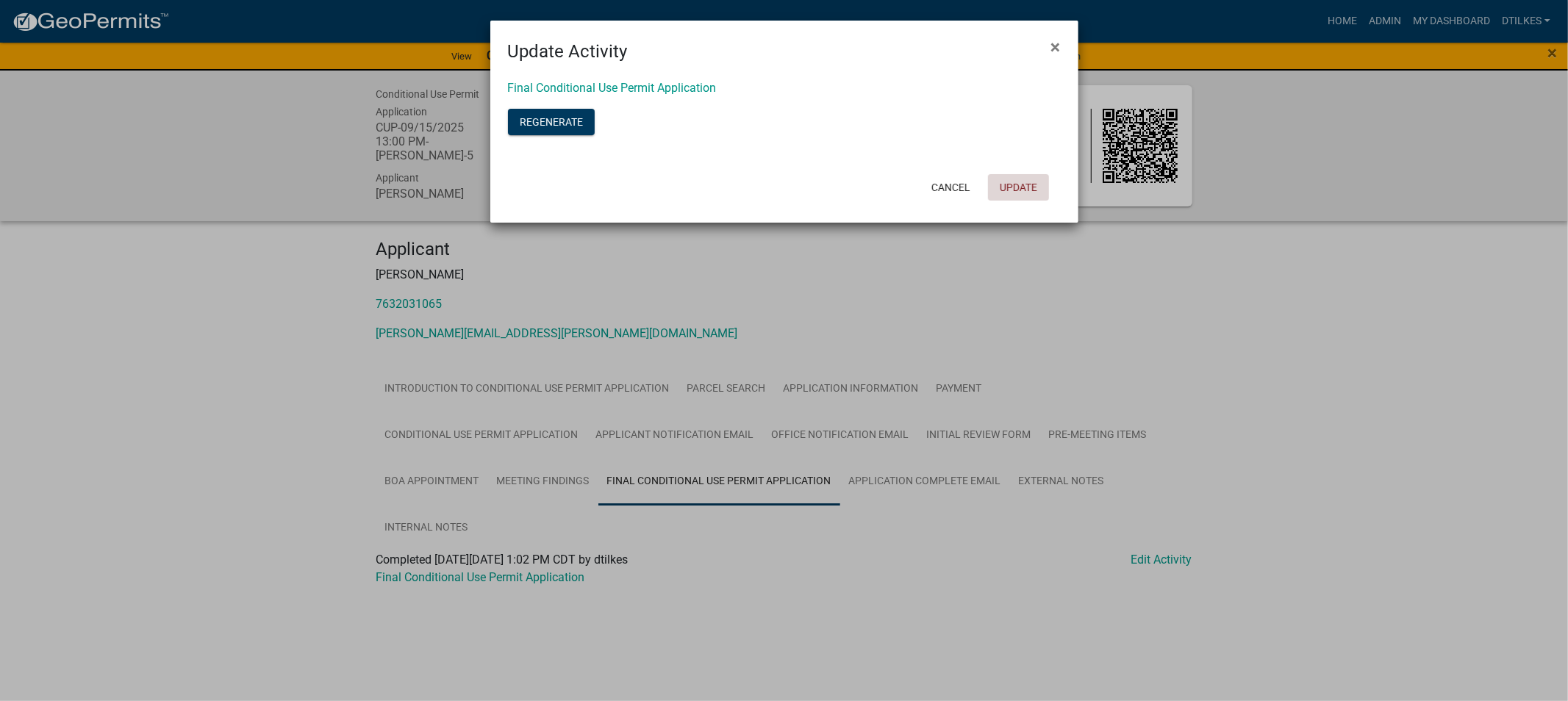
click at [1010, 180] on button "Update" at bounding box center [1018, 187] width 61 height 27
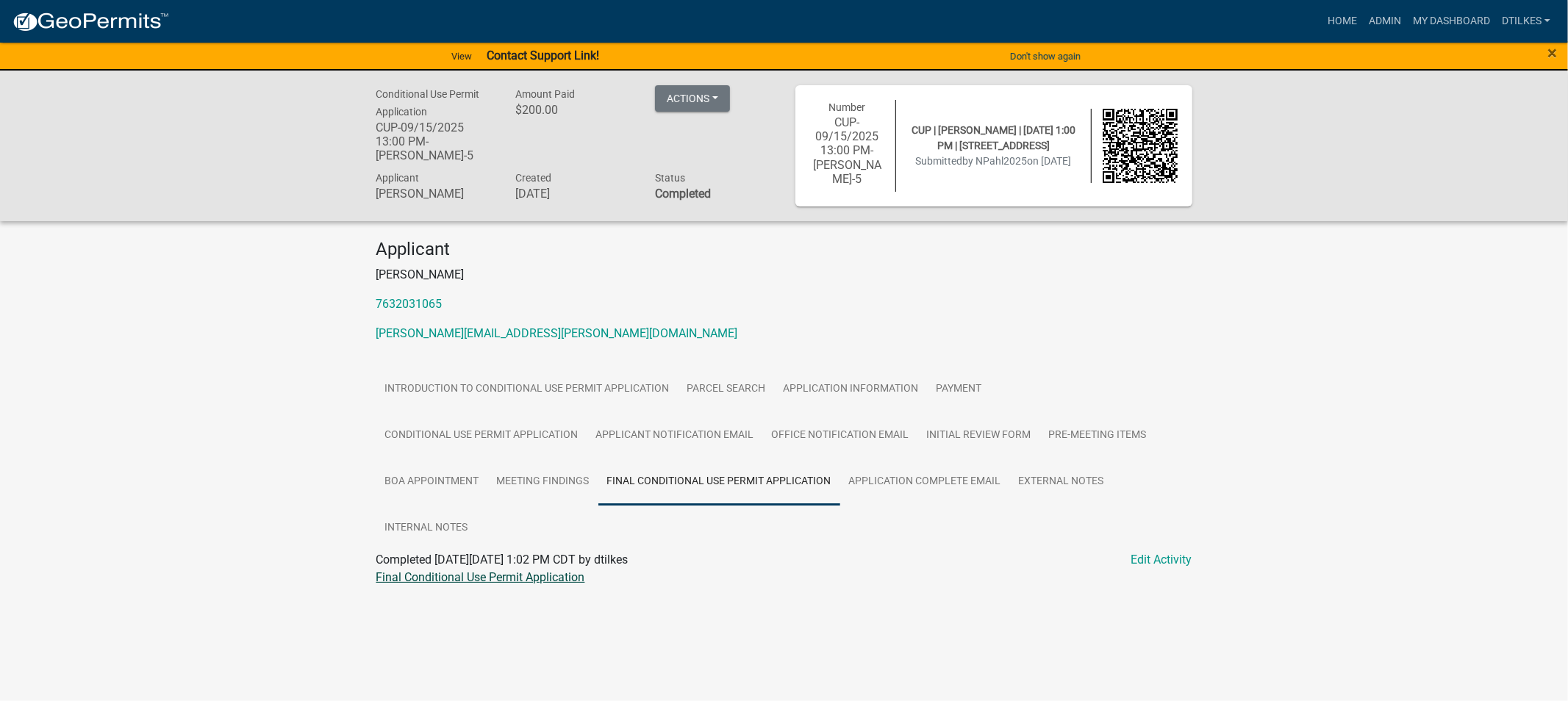
click at [482, 580] on link "Final Conditional Use Permit Application" at bounding box center [481, 578] width 209 height 14
click at [480, 430] on link "Conditional Use Permit Application" at bounding box center [482, 436] width 211 height 47
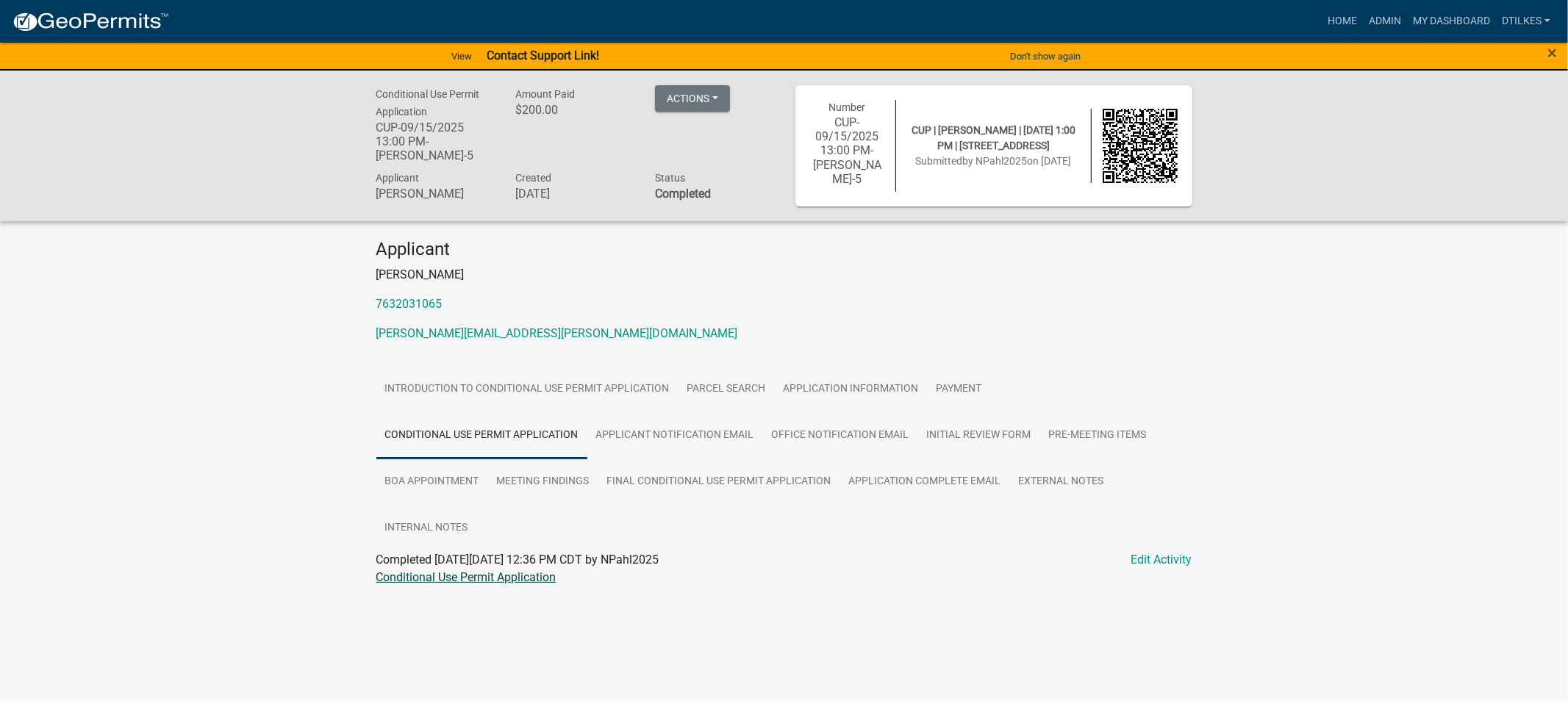
click at [427, 577] on link "Conditional Use Permit Application" at bounding box center [466, 578] width 180 height 14
click at [665, 483] on link "Final Conditional Use Permit Application" at bounding box center [718, 482] width 241 height 47
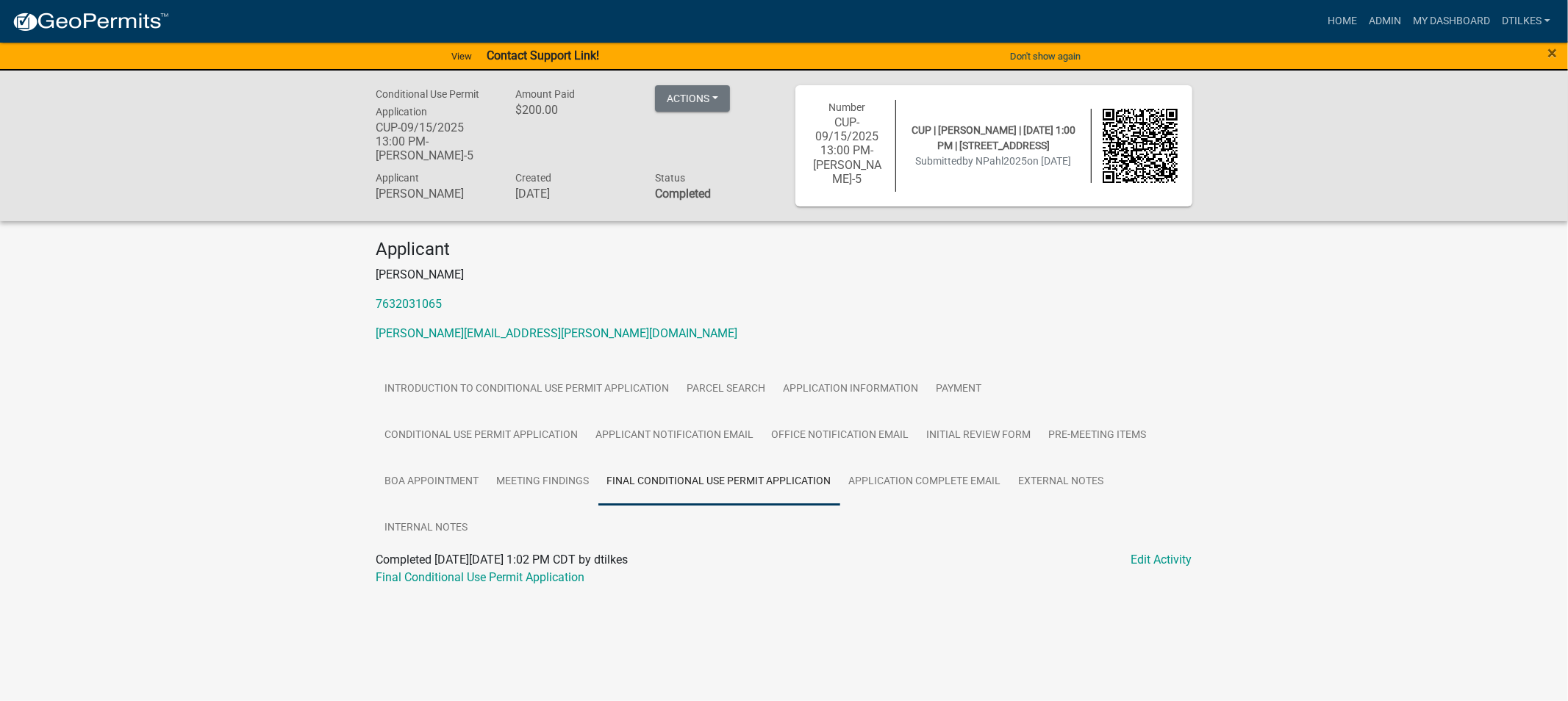
click at [665, 481] on link "Final Conditional Use Permit Application" at bounding box center [718, 482] width 241 height 47
click at [472, 574] on link "Final Conditional Use Permit Application" at bounding box center [481, 578] width 209 height 14
click at [473, 579] on link "Final Conditional Use Permit Application" at bounding box center [481, 578] width 209 height 14
click at [539, 581] on link "Final Conditional Use Permit Application" at bounding box center [481, 578] width 209 height 14
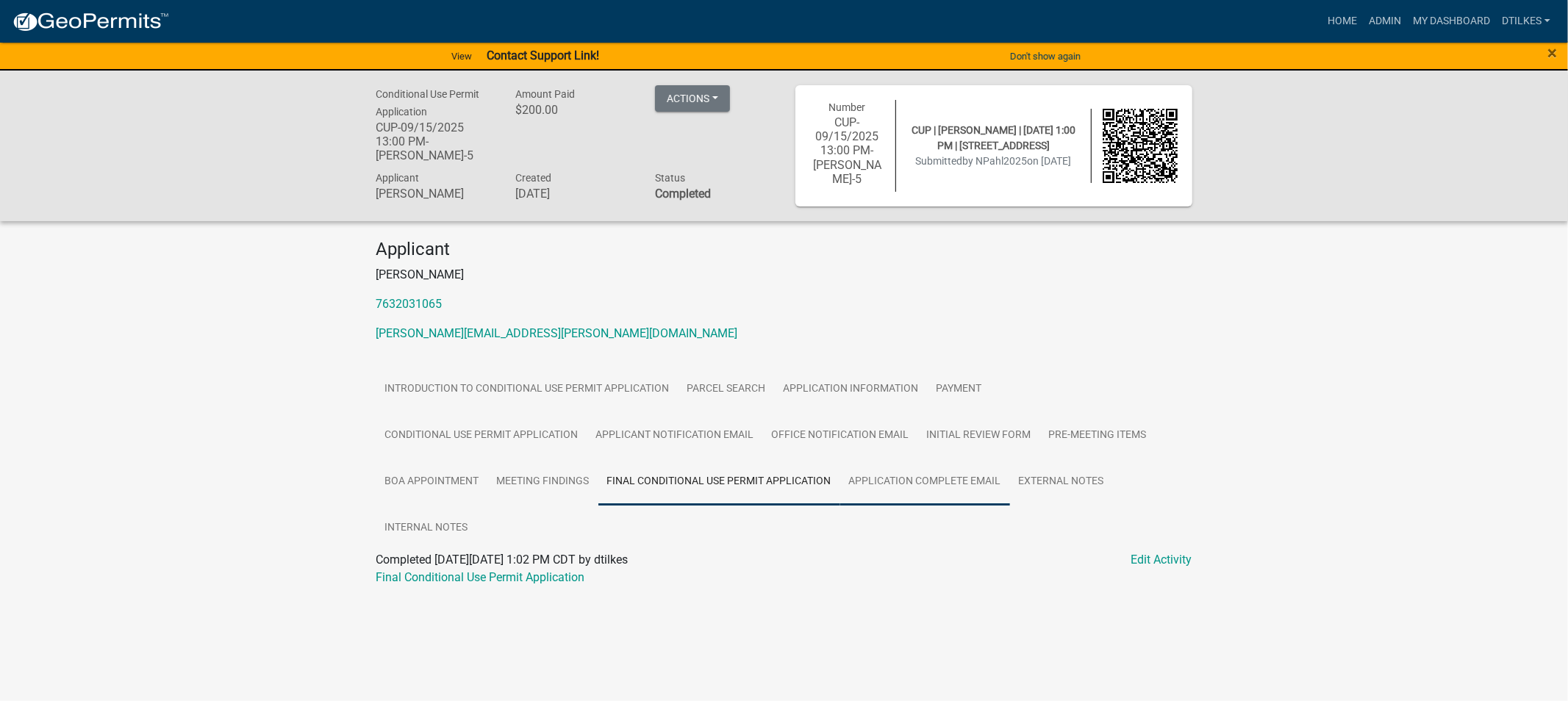
click at [934, 483] on link "Application Complete Email" at bounding box center [924, 482] width 170 height 47
